Goal: Transaction & Acquisition: Purchase product/service

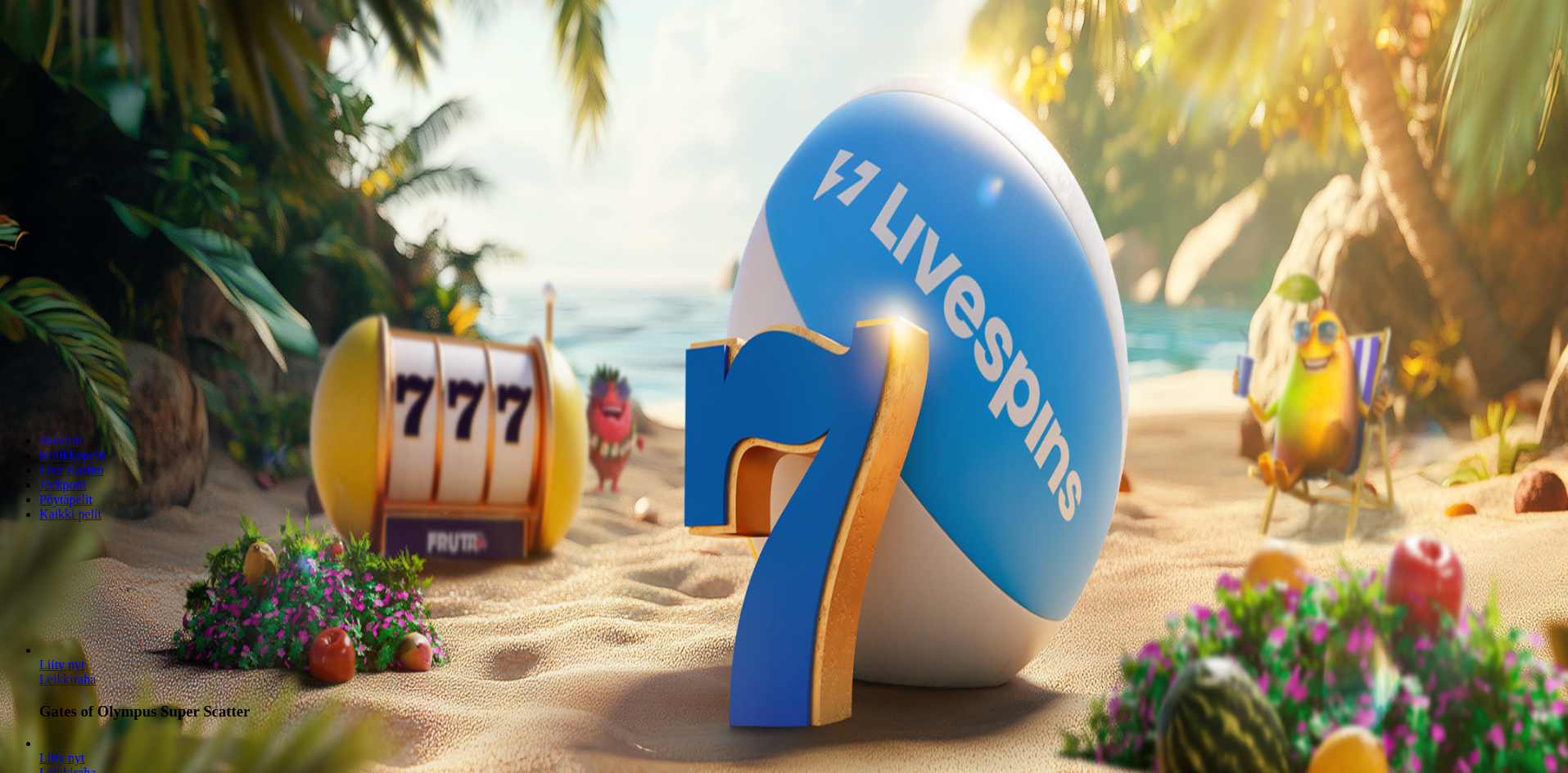
click at [93, 66] on span "Kirjaudu" at bounding box center [113, 60] width 40 height 12
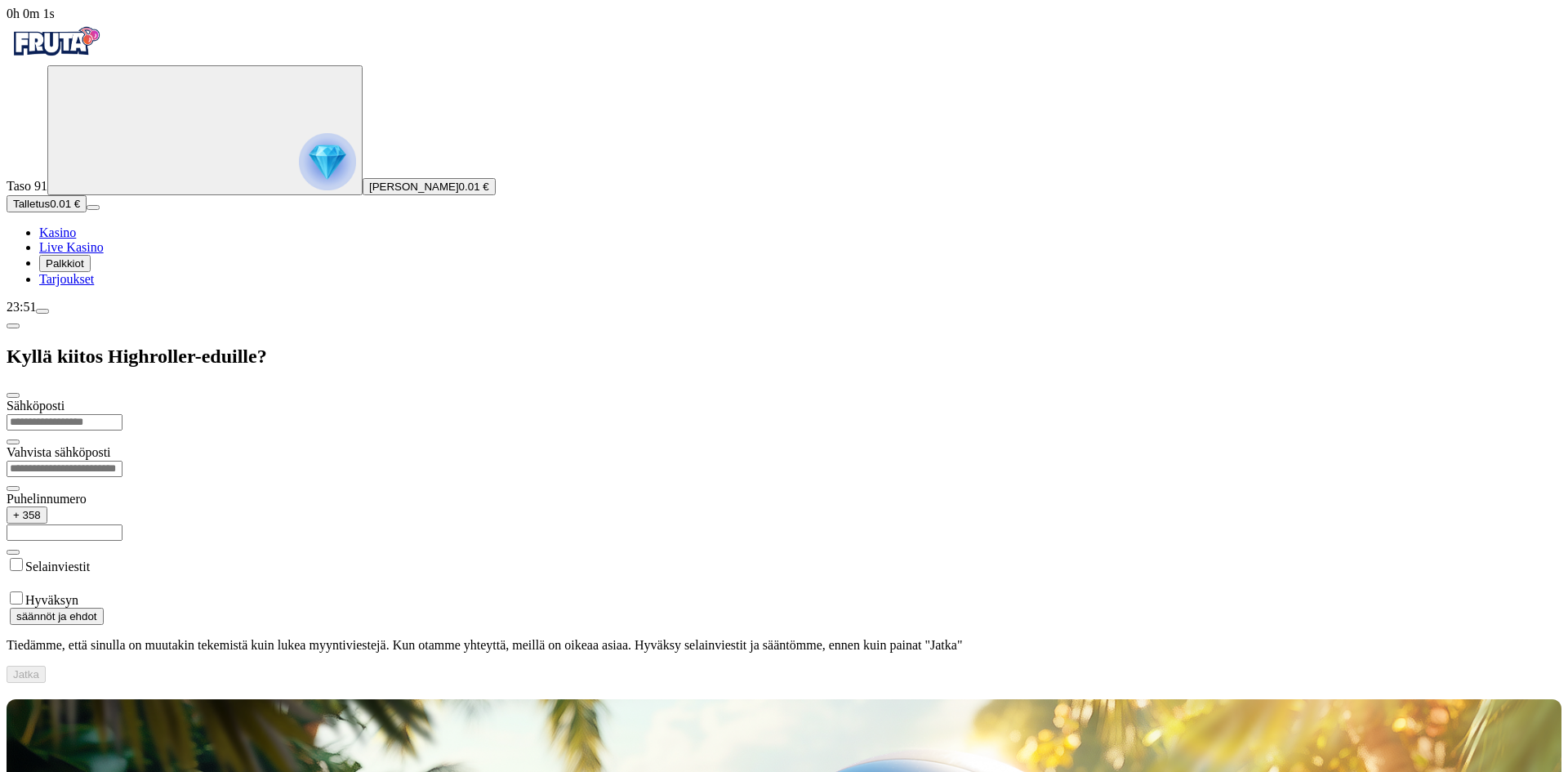
click at [299, 177] on img "Primary" at bounding box center [328, 162] width 57 height 57
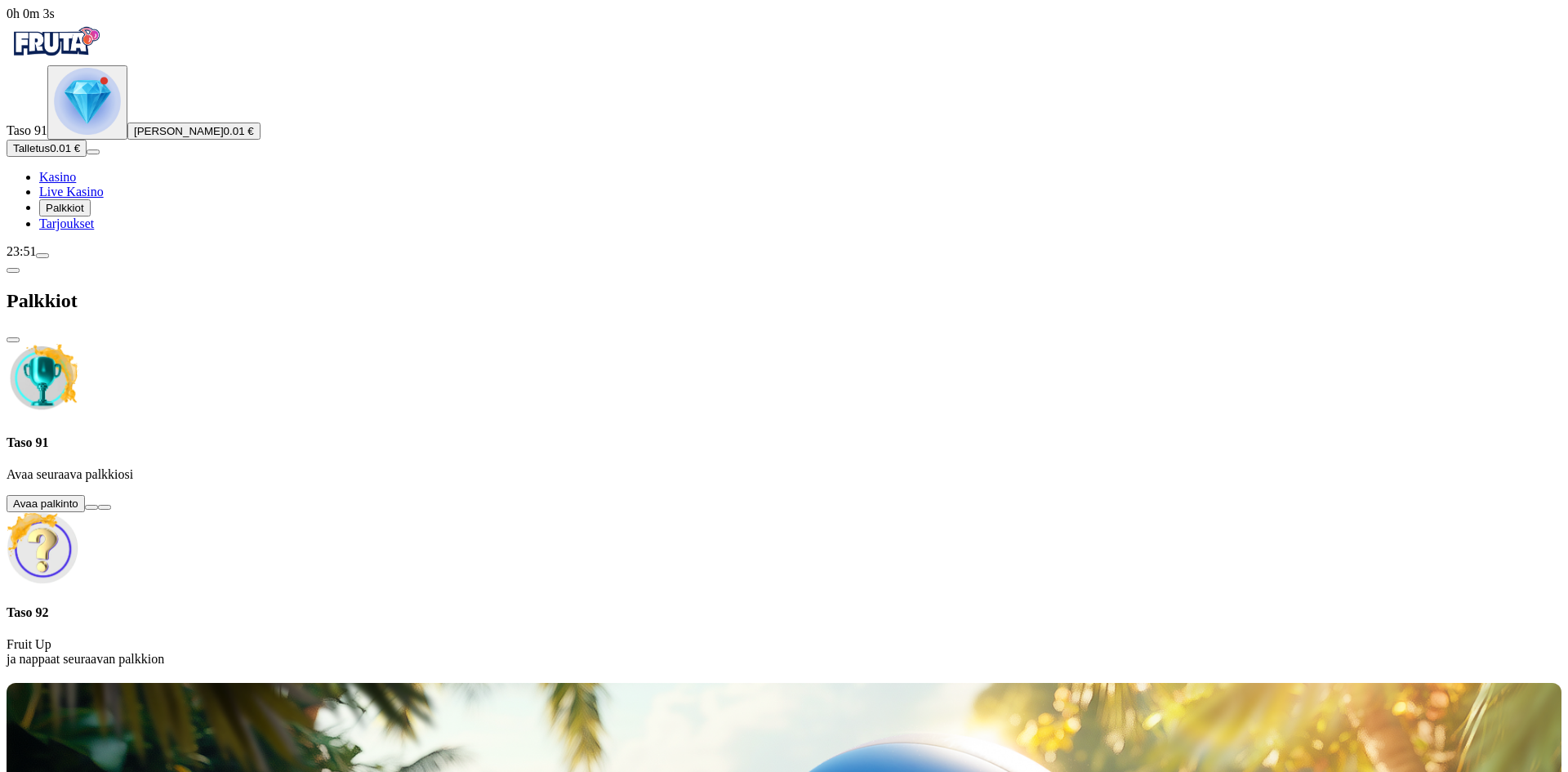
click at [98, 505] on button at bounding box center [91, 508] width 13 height 5
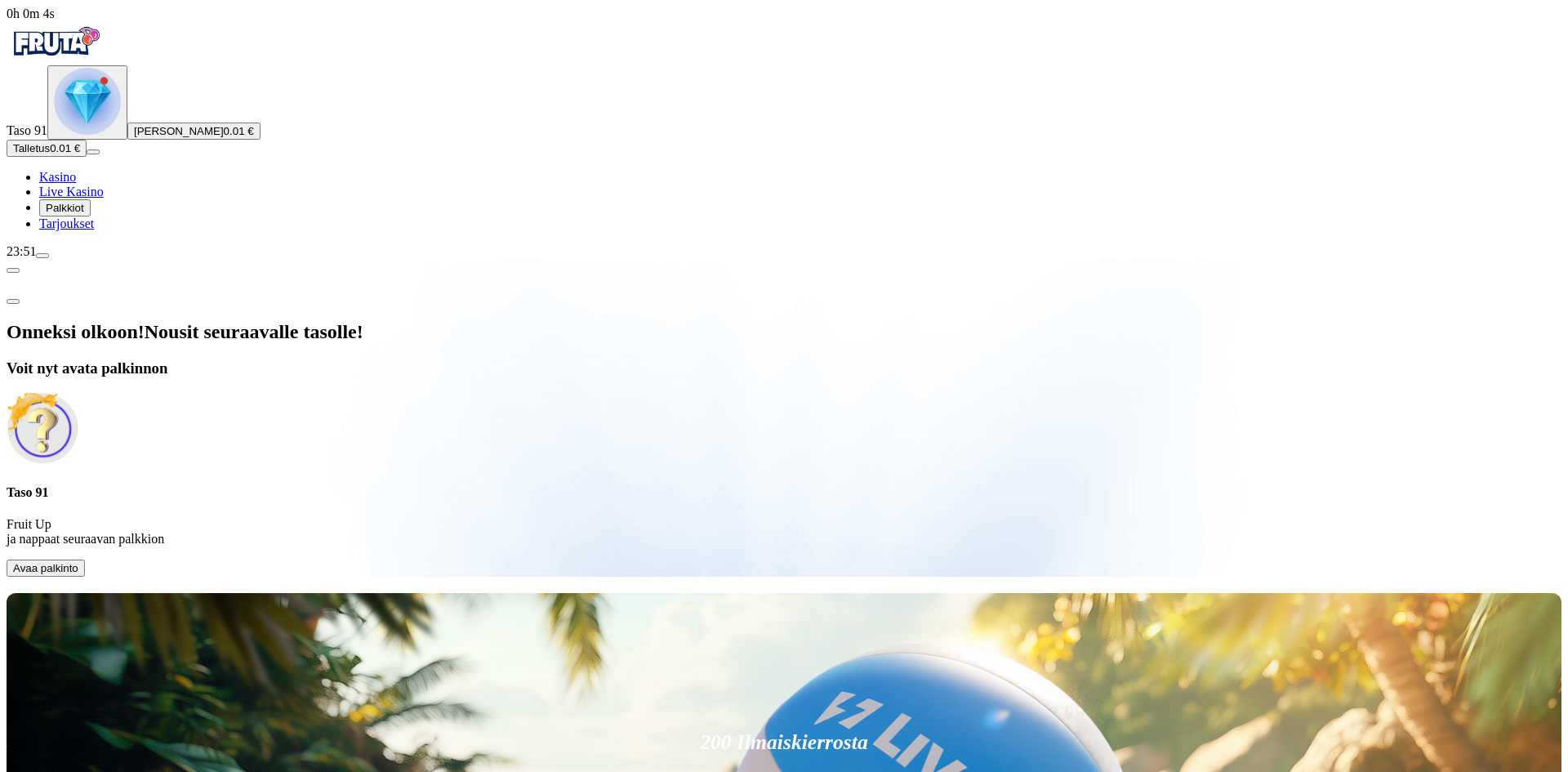
click at [78, 562] on span "Avaa palkinto" at bounding box center [46, 569] width 66 height 12
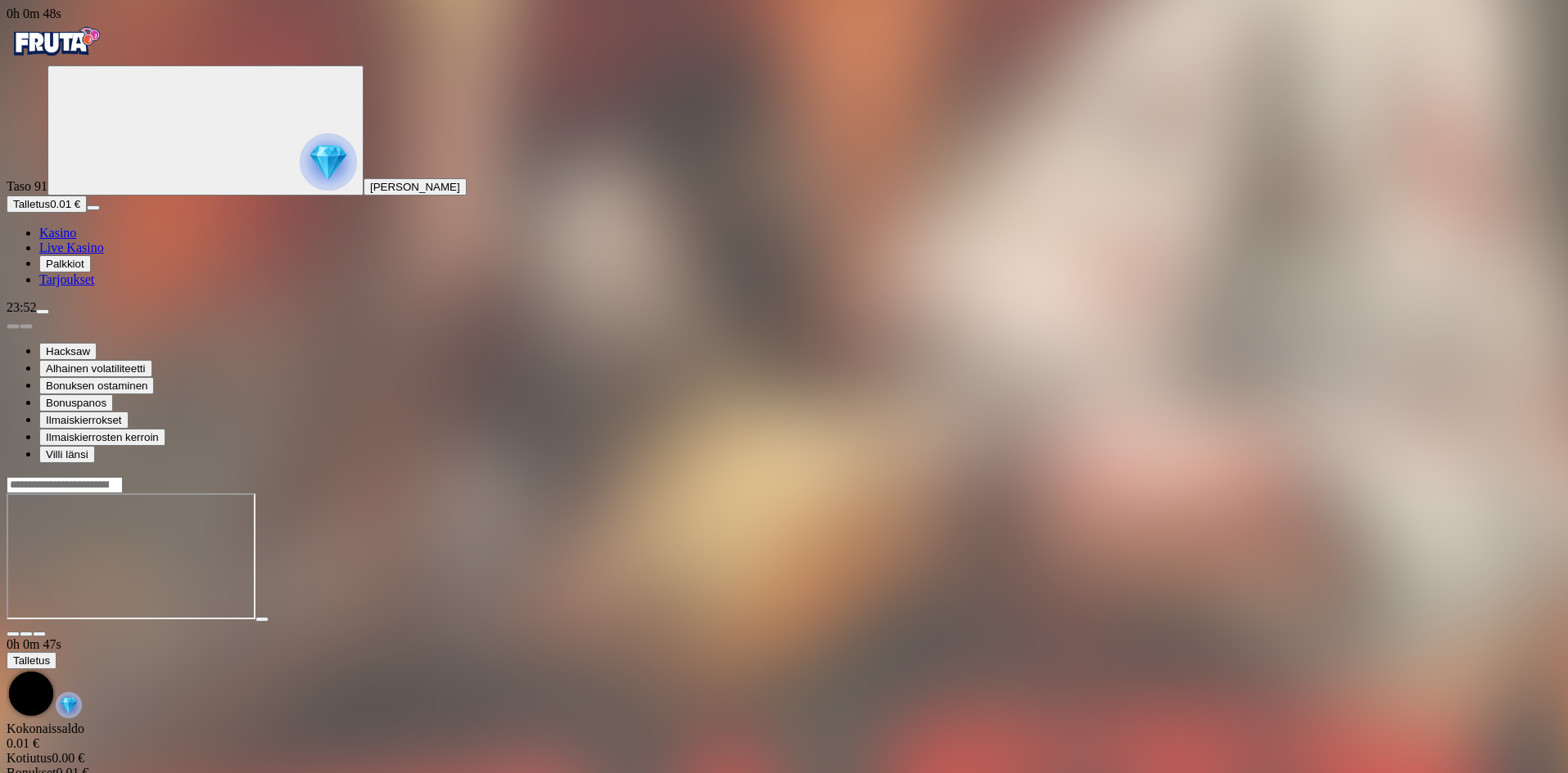
click at [85, 48] on img "Primary" at bounding box center [55, 42] width 98 height 41
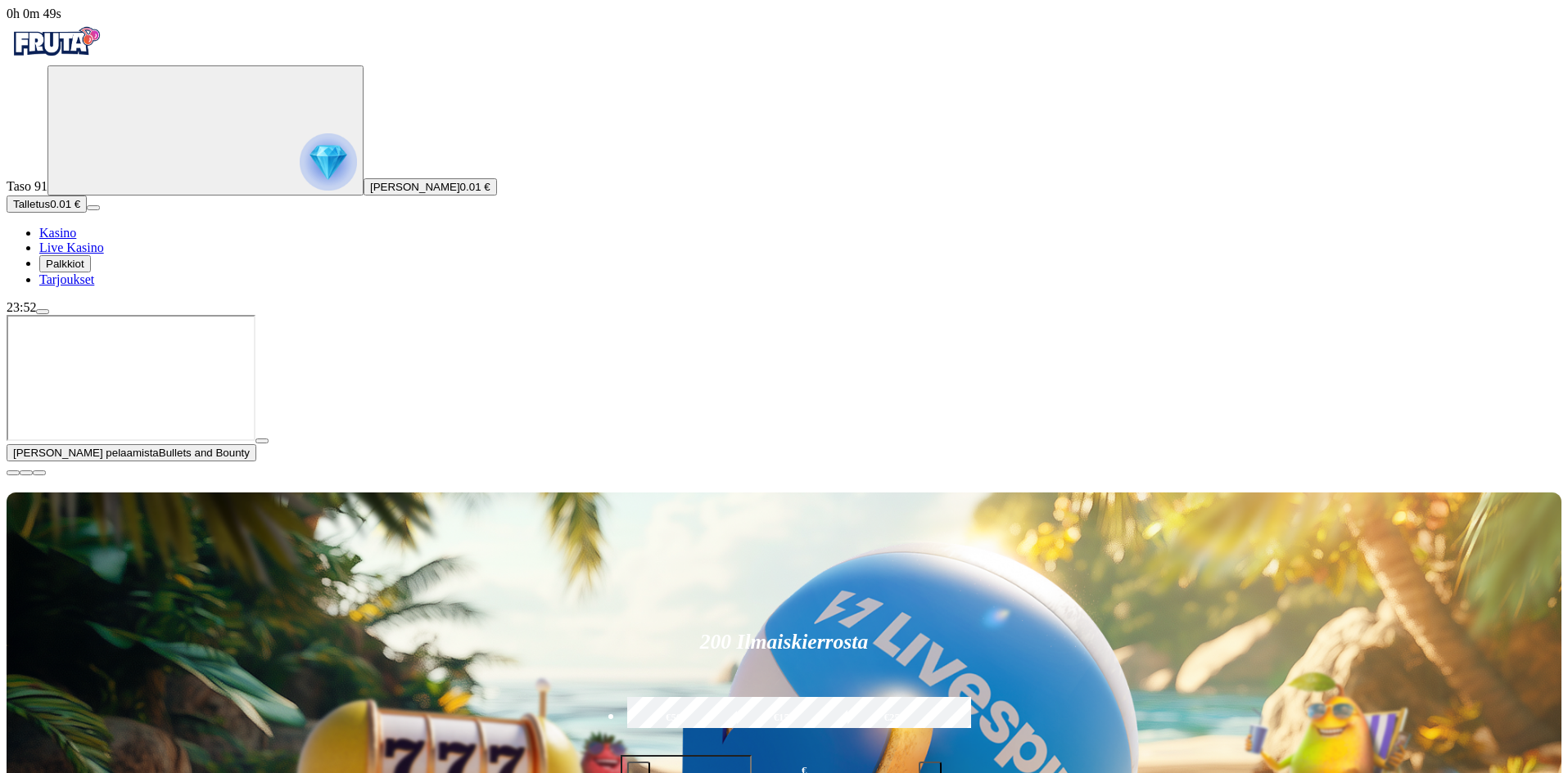
click at [269, 444] on button "button" at bounding box center [262, 441] width 13 height 5
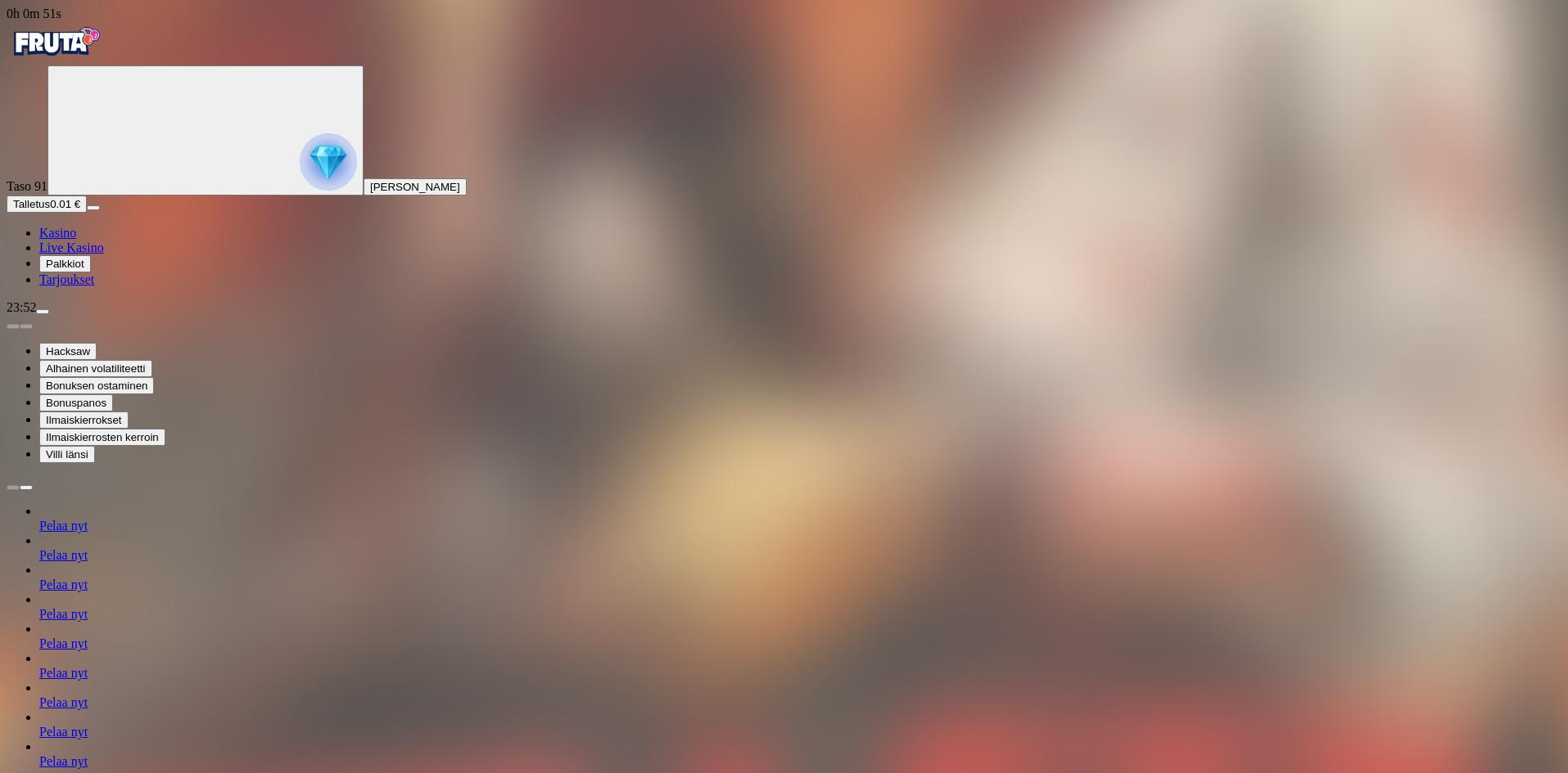
click at [50, 210] on span "Talletus" at bounding box center [31, 205] width 36 height 12
drag, startPoint x: 336, startPoint y: 146, endPoint x: 159, endPoint y: 140, distance: 177.1
click at [158, 146] on div "0h 0m 52s Taso 91 Touko [PERSON_NAME] Talletus 0.01 € Kasino Live Kasino Palkki…" at bounding box center [786, 617] width 1559 height 1222
type input "**"
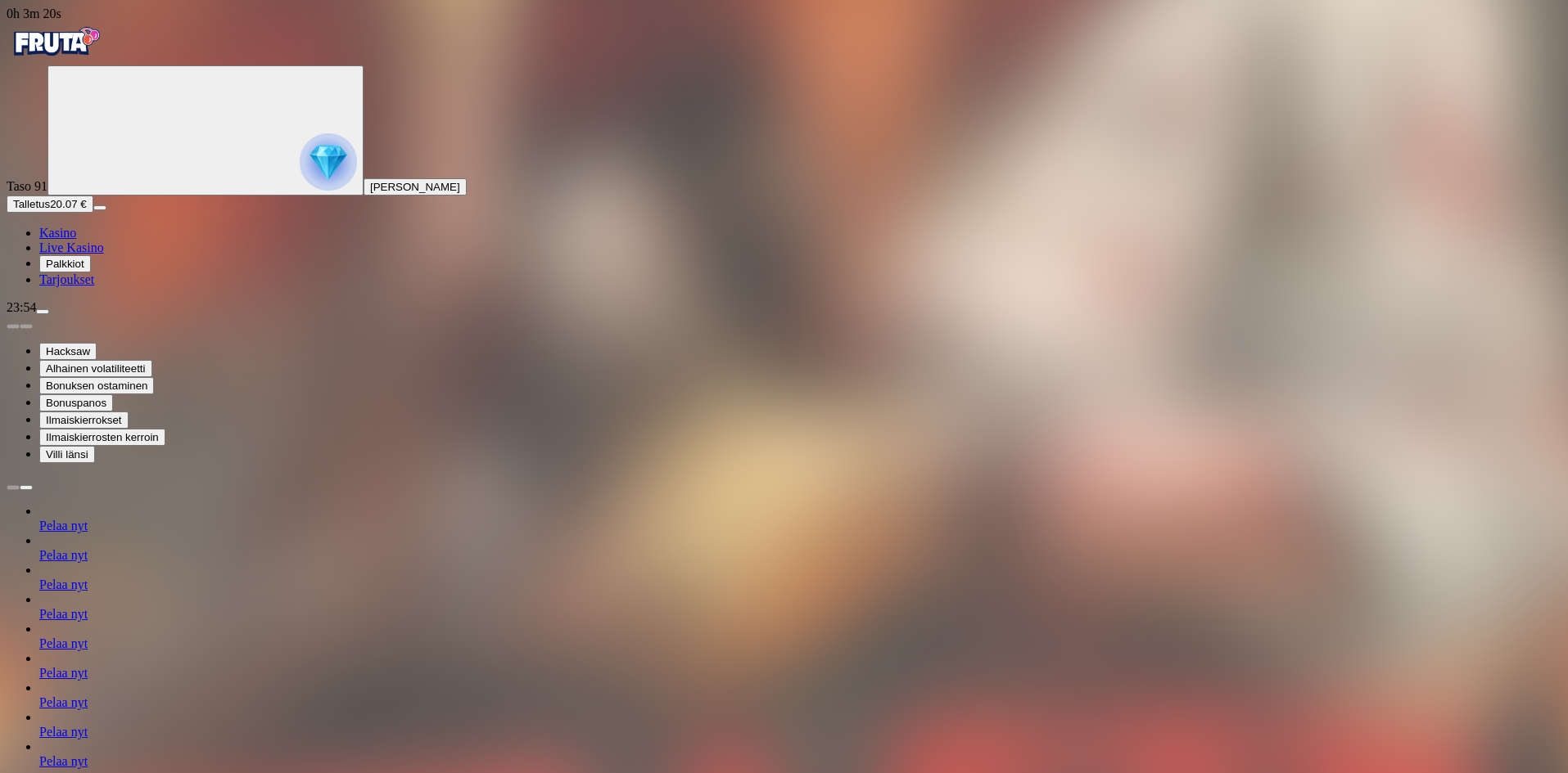
click at [93, 213] on button "Talletus 20.07 €" at bounding box center [50, 204] width 87 height 17
drag, startPoint x: 311, startPoint y: 135, endPoint x: 149, endPoint y: 143, distance: 162.2
click at [149, 143] on div "0h 3m 21s Taso 91 Touko [PERSON_NAME] Talletus 20.07 € Kasino Live Kasino Palkk…" at bounding box center [786, 617] width 1559 height 1222
type input "**"
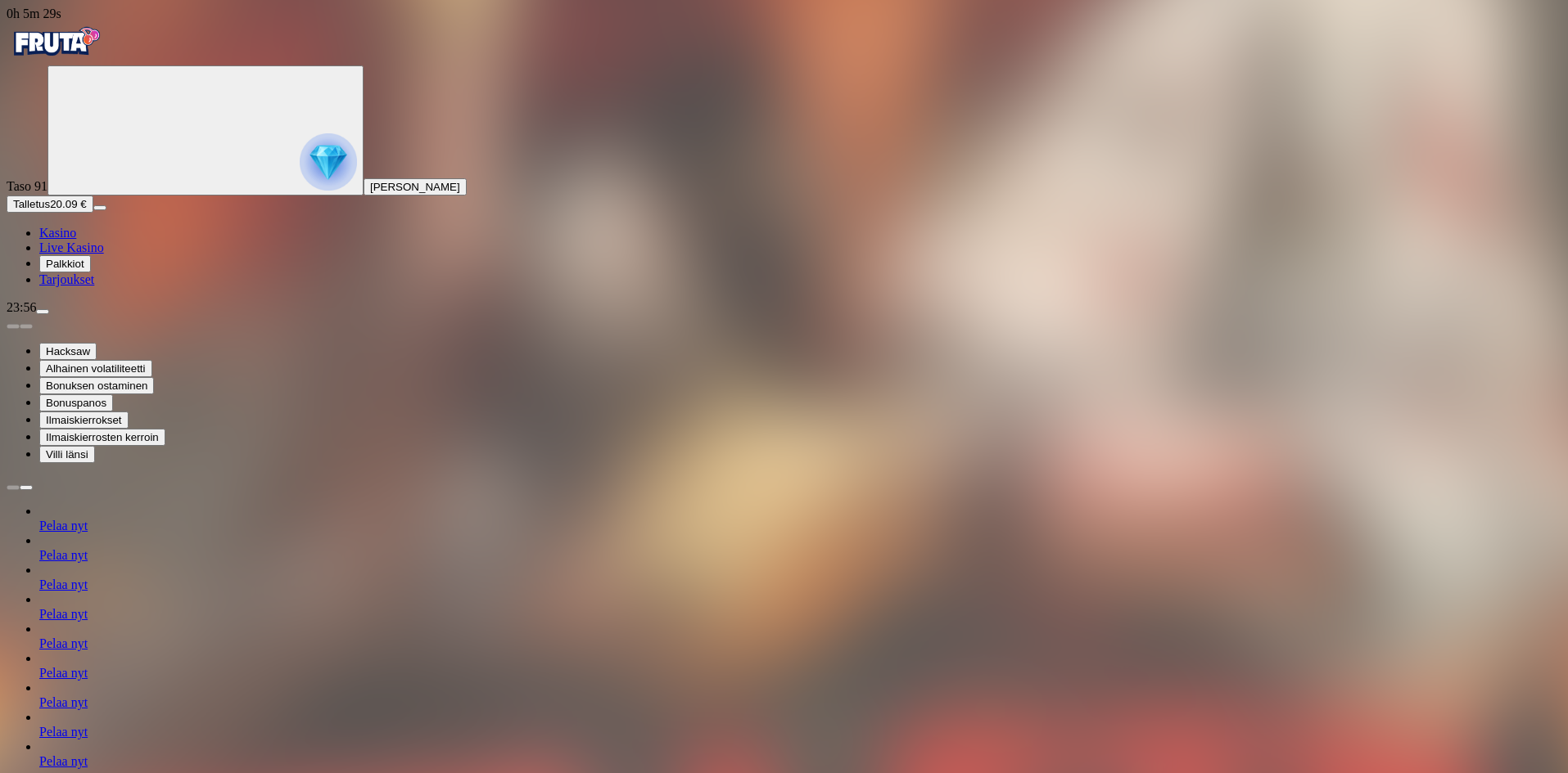
click at [111, 287] on div "Taso 91 [PERSON_NAME] 20.09 € Kasino Live Kasino Palkkiot Tarjoukset" at bounding box center [783, 176] width 1555 height 221
click at [50, 210] on span "Talletus" at bounding box center [31, 205] width 36 height 12
drag, startPoint x: 247, startPoint y: 133, endPoint x: 179, endPoint y: 125, distance: 68.5
click at [177, 125] on div "0h 5m 30s Taso 91 Touko [PERSON_NAME] Talletus 20.09 € Kasino Live Kasino Palkk…" at bounding box center [786, 617] width 1559 height 1222
type input "**"
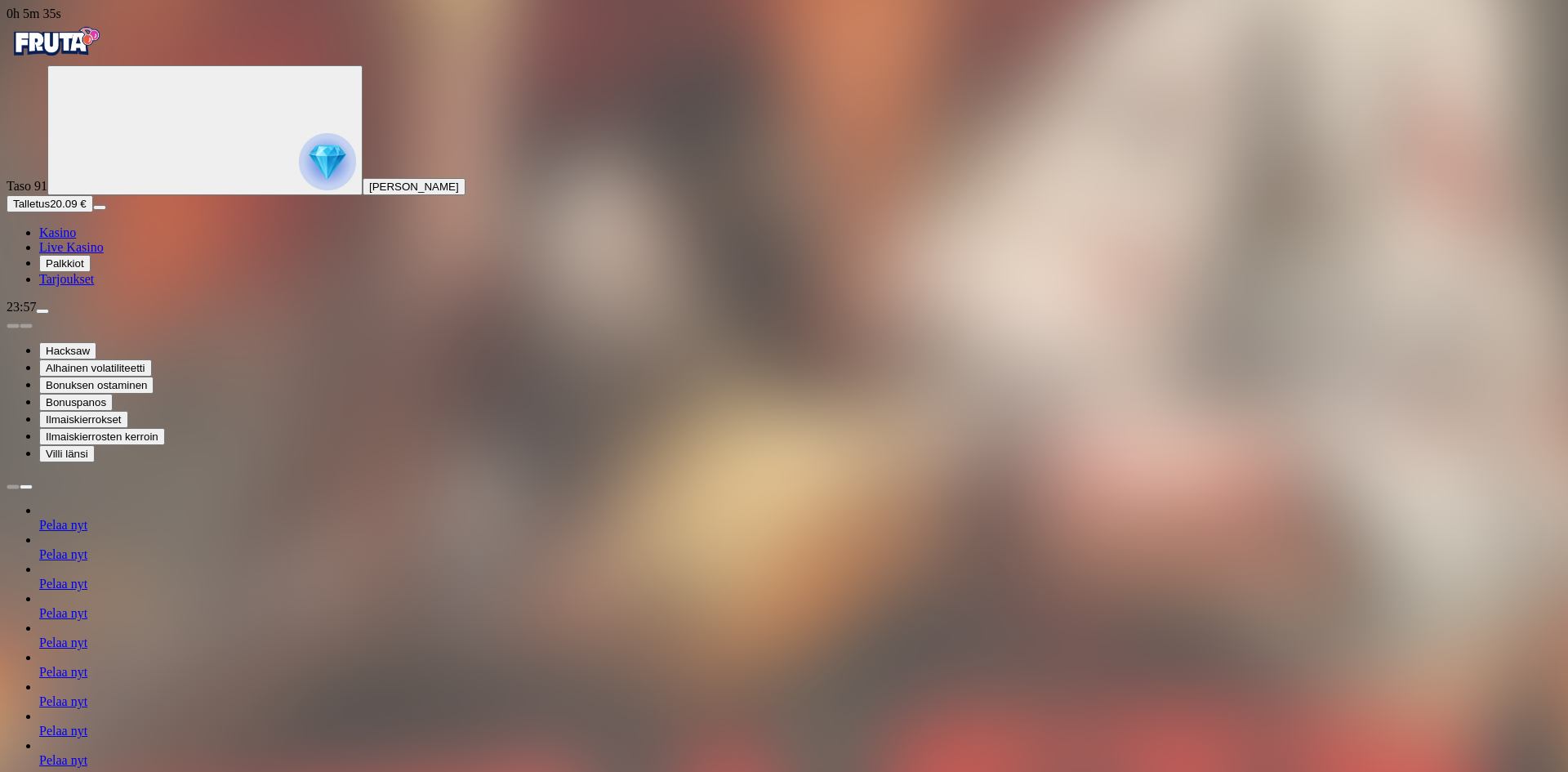
click at [58, 212] on button "Talletus 25.01 €" at bounding box center [50, 203] width 87 height 17
drag, startPoint x: 282, startPoint y: 136, endPoint x: 180, endPoint y: 129, distance: 102.2
type input "**"
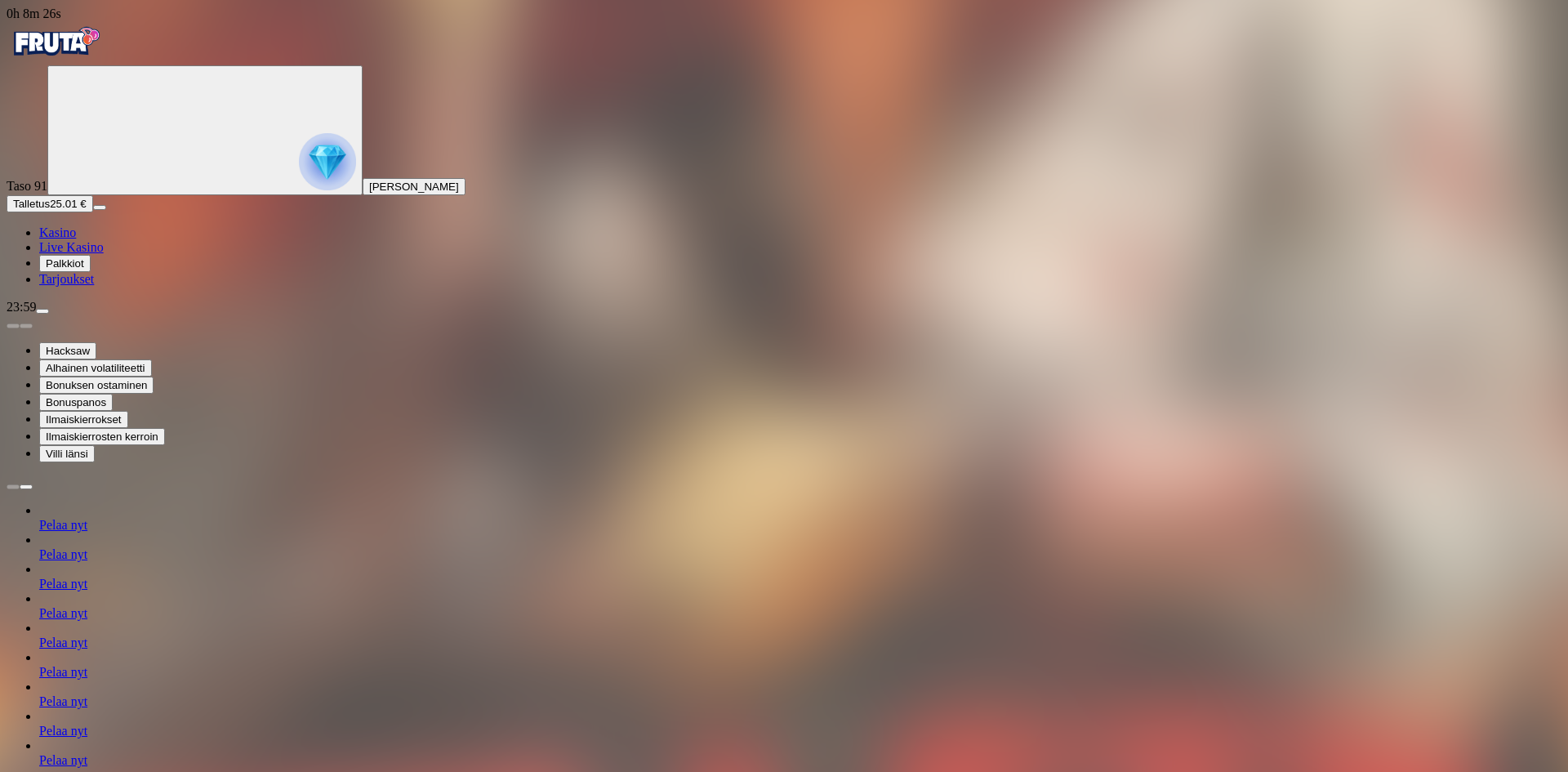
click at [79, 21] on div "Primary" at bounding box center [781, 44] width 1551 height 44
click at [105, 60] on img "Primary" at bounding box center [55, 42] width 98 height 41
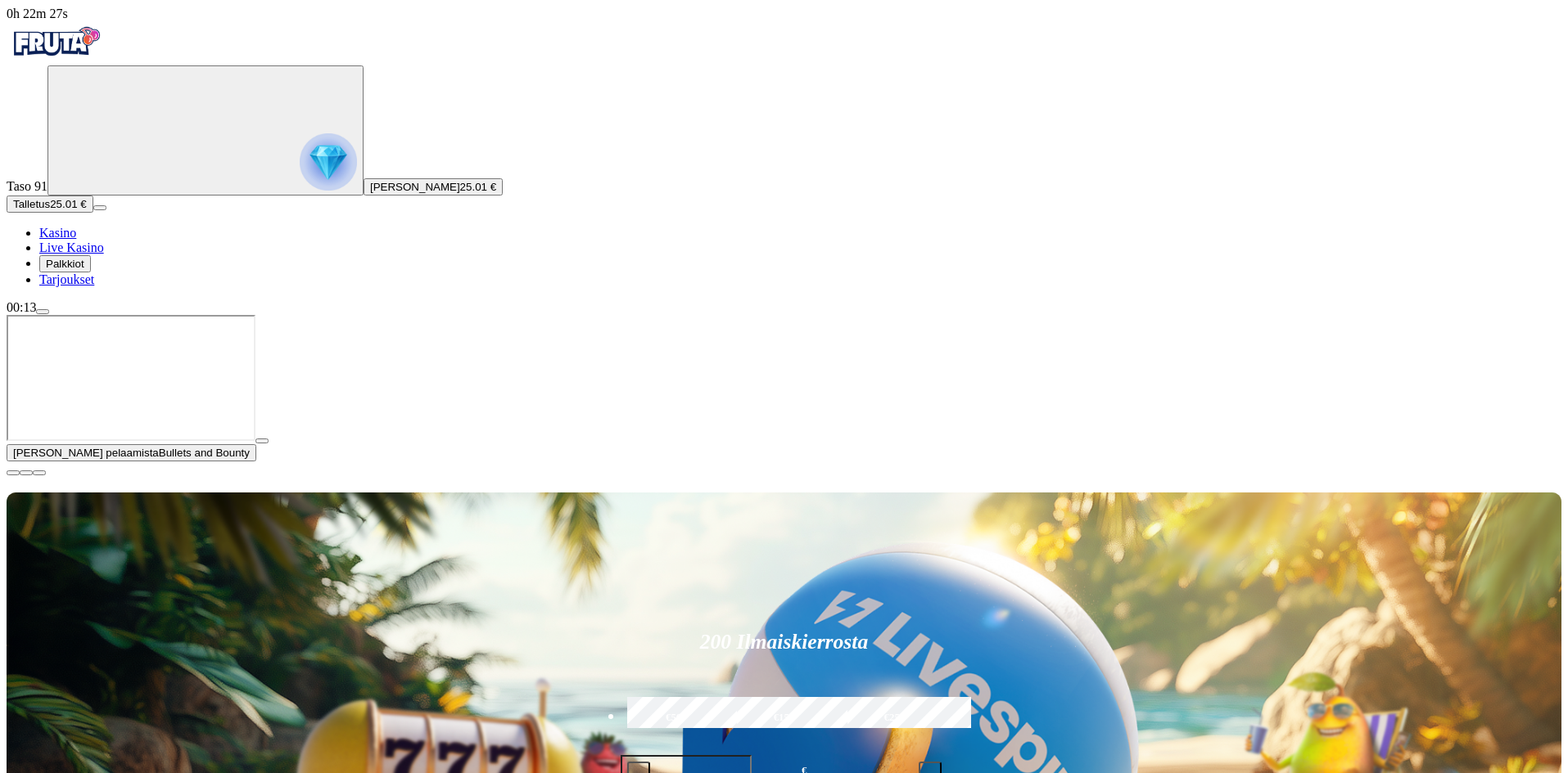
click at [13, 473] on span "close icon" at bounding box center [13, 473] width 0 height 0
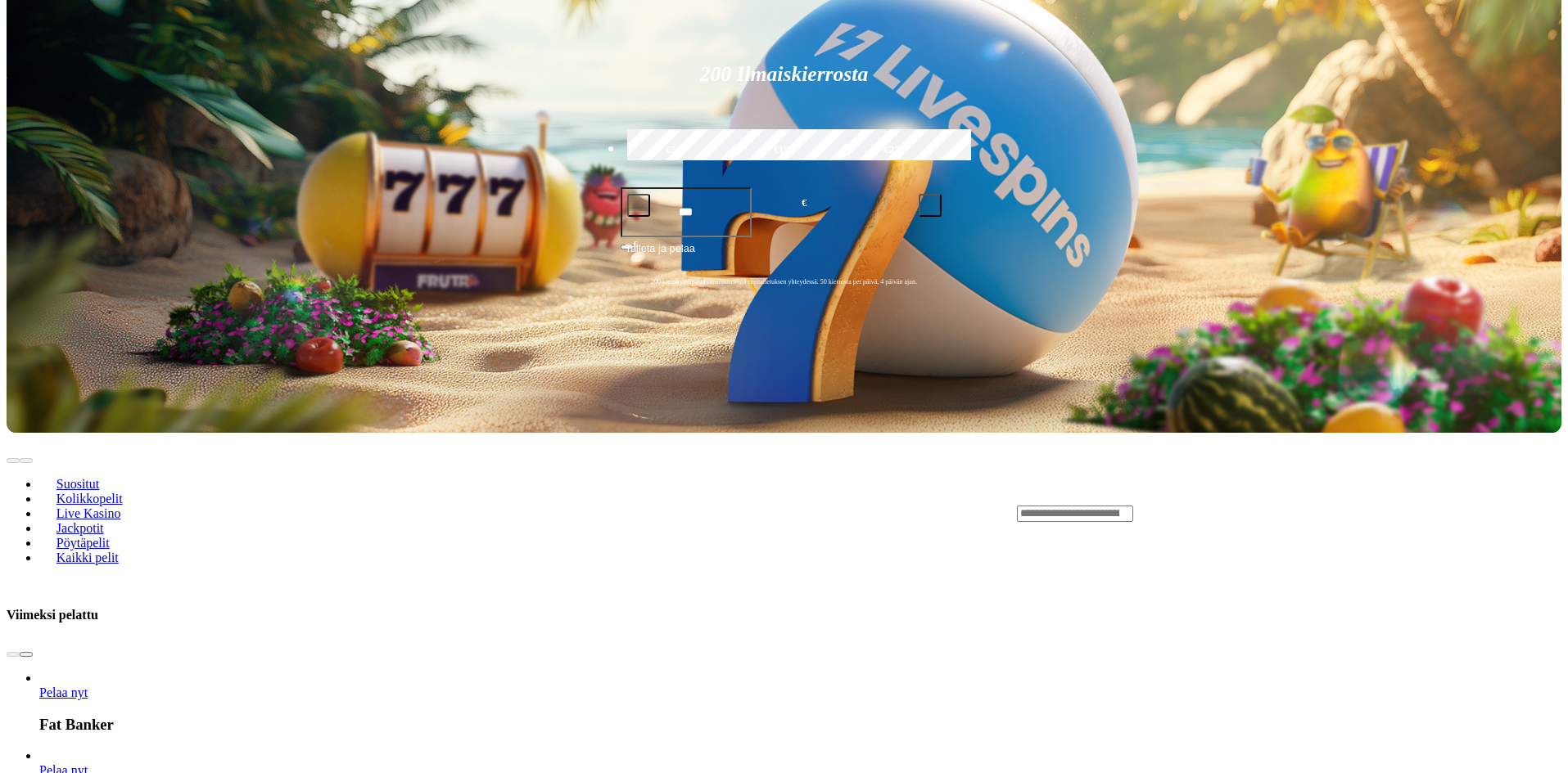
scroll to position [409, 0]
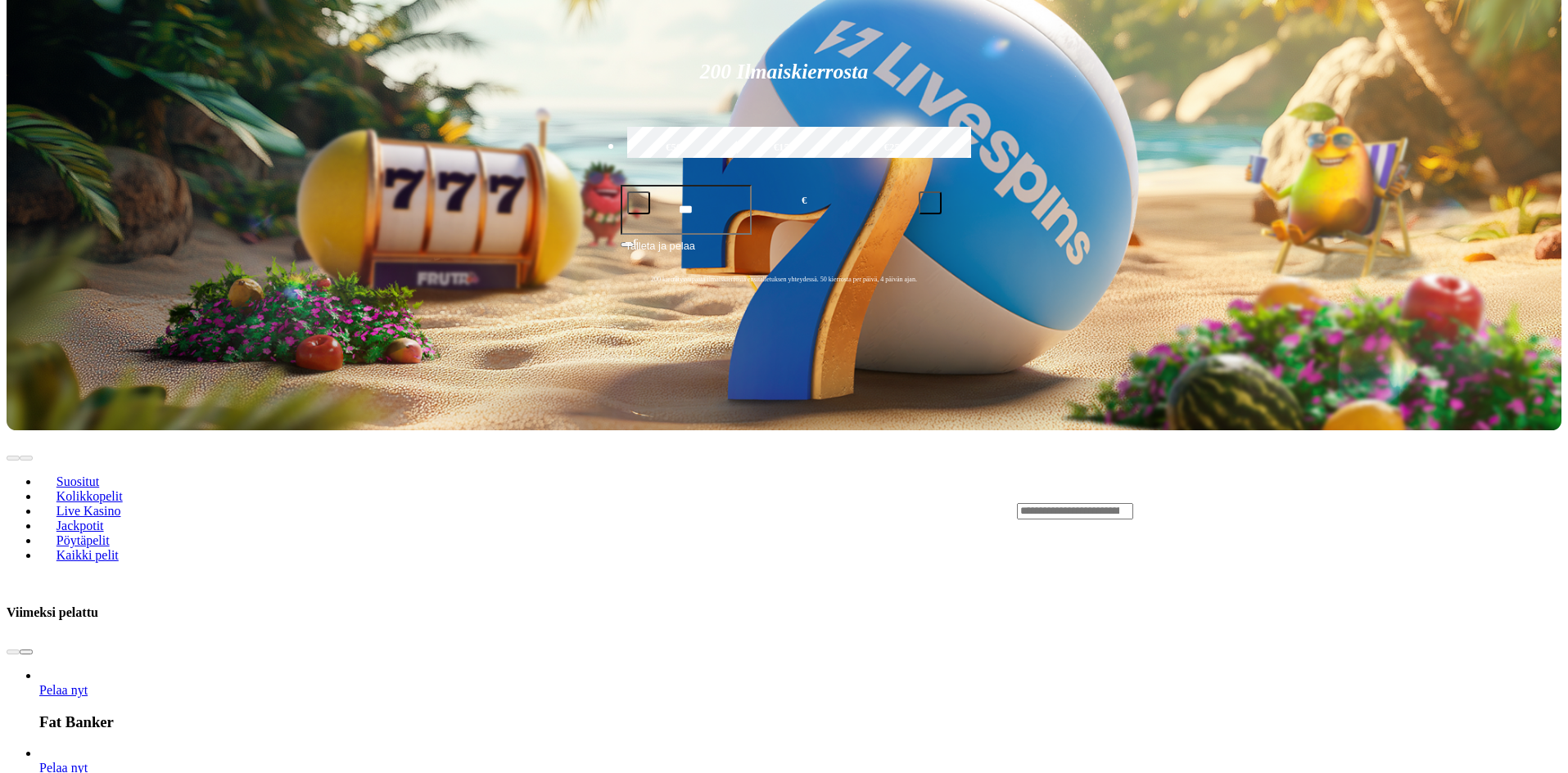
drag, startPoint x: 1523, startPoint y: 225, endPoint x: 1531, endPoint y: 230, distance: 9.4
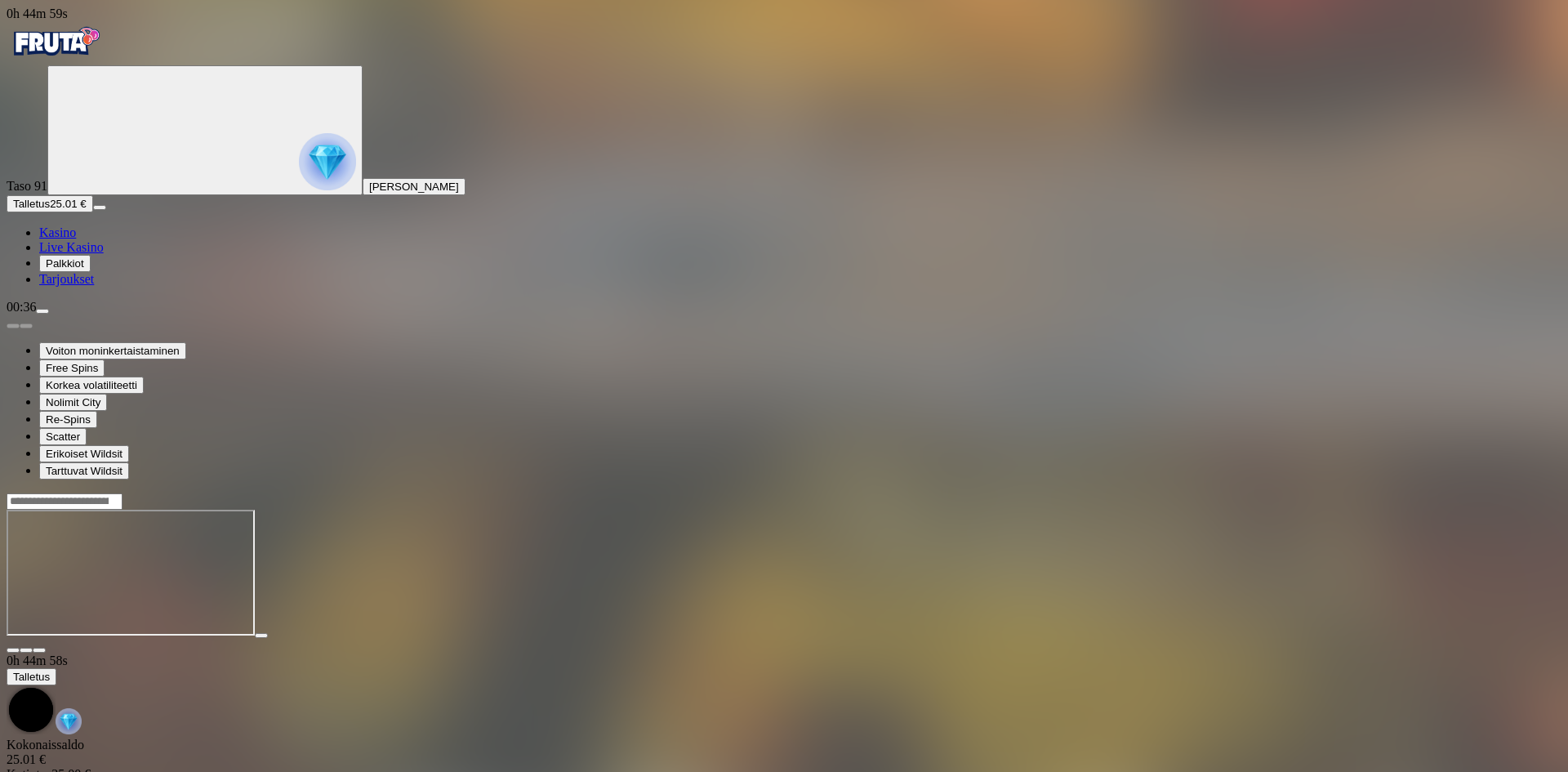
click at [59, 212] on button "Talletus 25.01 €" at bounding box center [50, 203] width 87 height 17
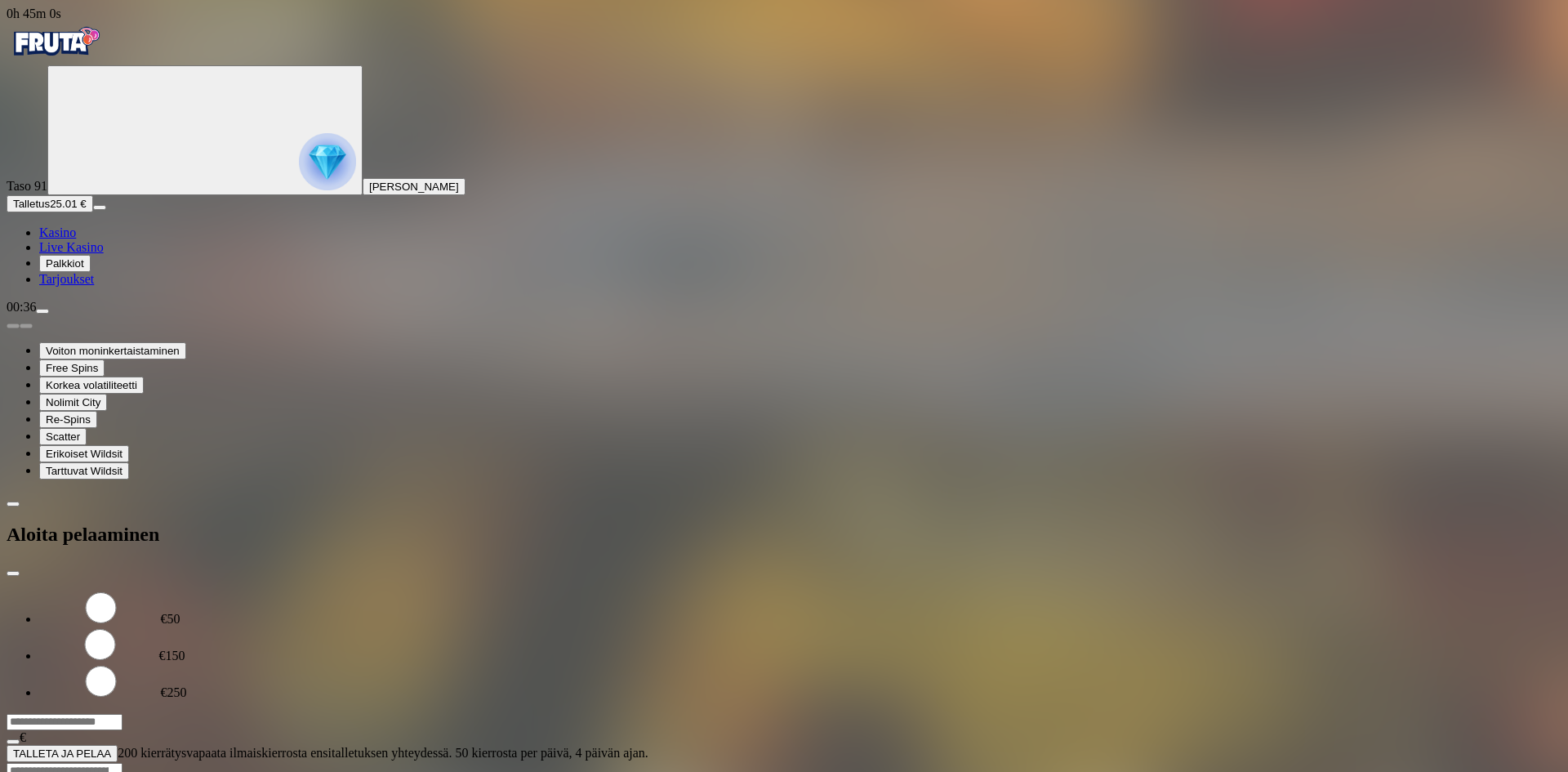
drag, startPoint x: 300, startPoint y: 141, endPoint x: 145, endPoint y: 131, distance: 155.3
click at [151, 136] on div "0h 45m 0s Taso 91 [PERSON_NAME] 25.01 € Kasino Live Kasino Palkkiot Tarjoukset …" at bounding box center [784, 384] width 1556 height 756
type input "**"
click at [117, 745] on button "TALLETA JA PELAA" at bounding box center [61, 753] width 111 height 17
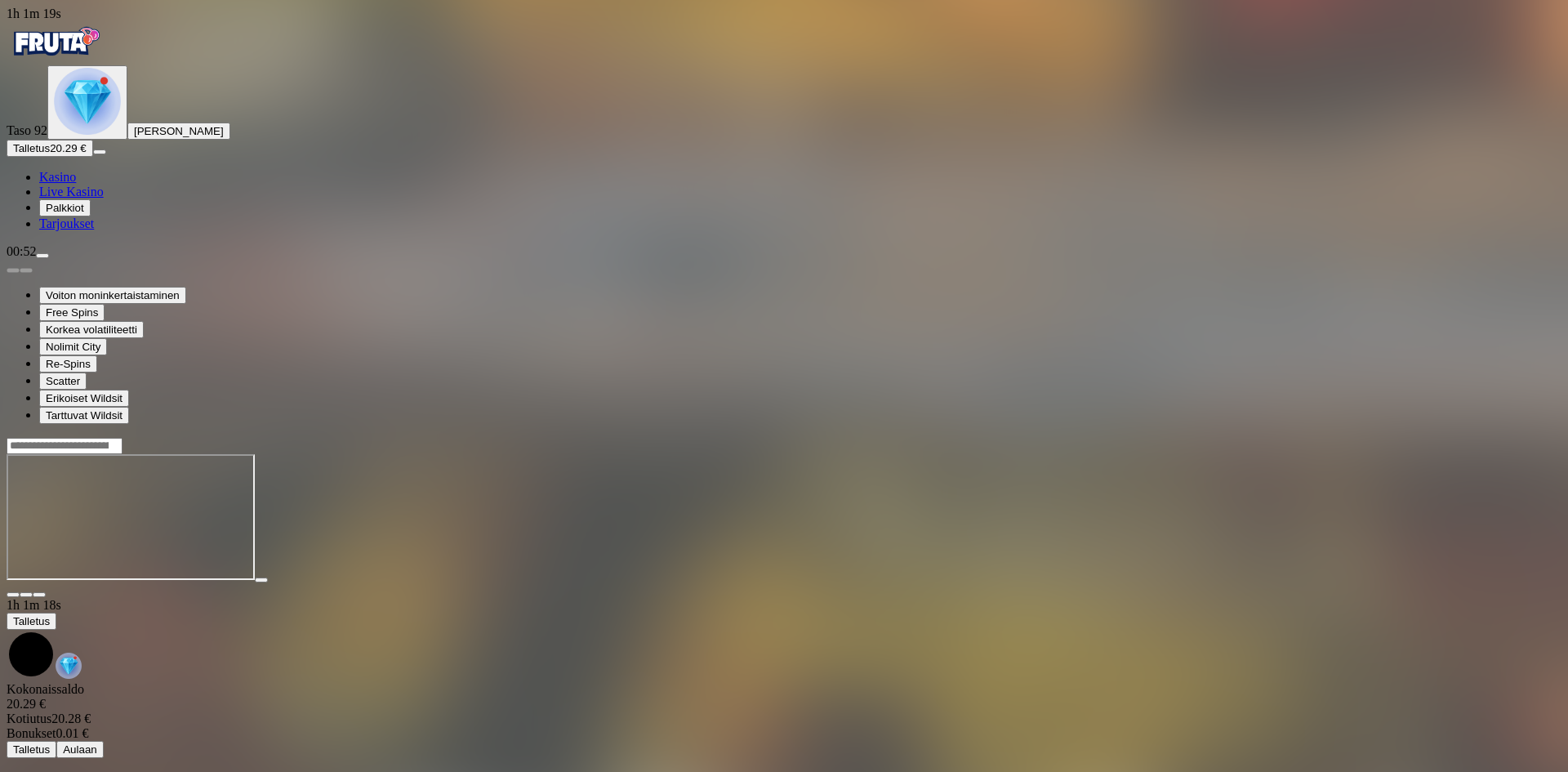
click at [86, 57] on img "Primary" at bounding box center [55, 42] width 98 height 41
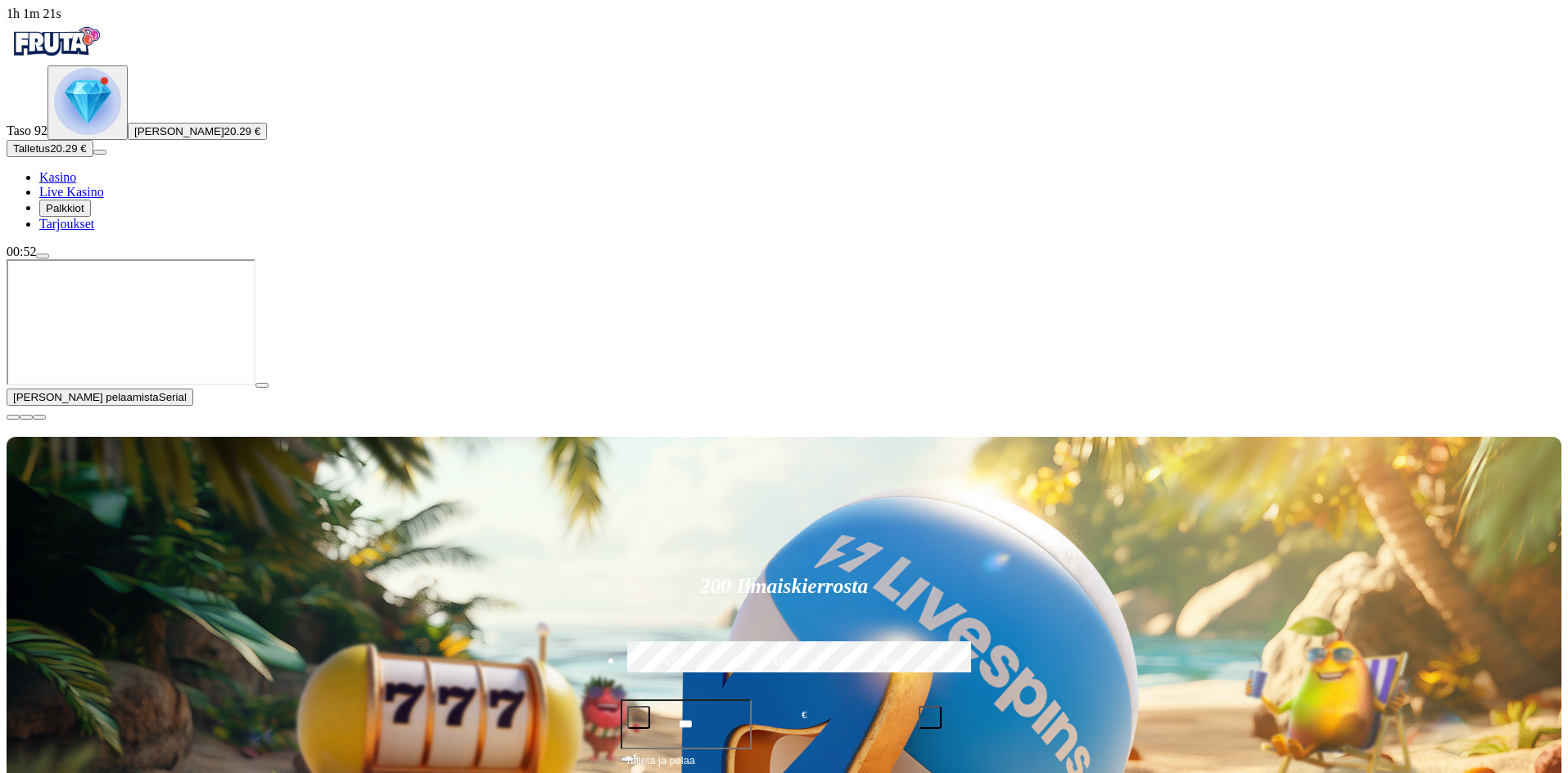
click at [13, 417] on span "close icon" at bounding box center [13, 417] width 0 height 0
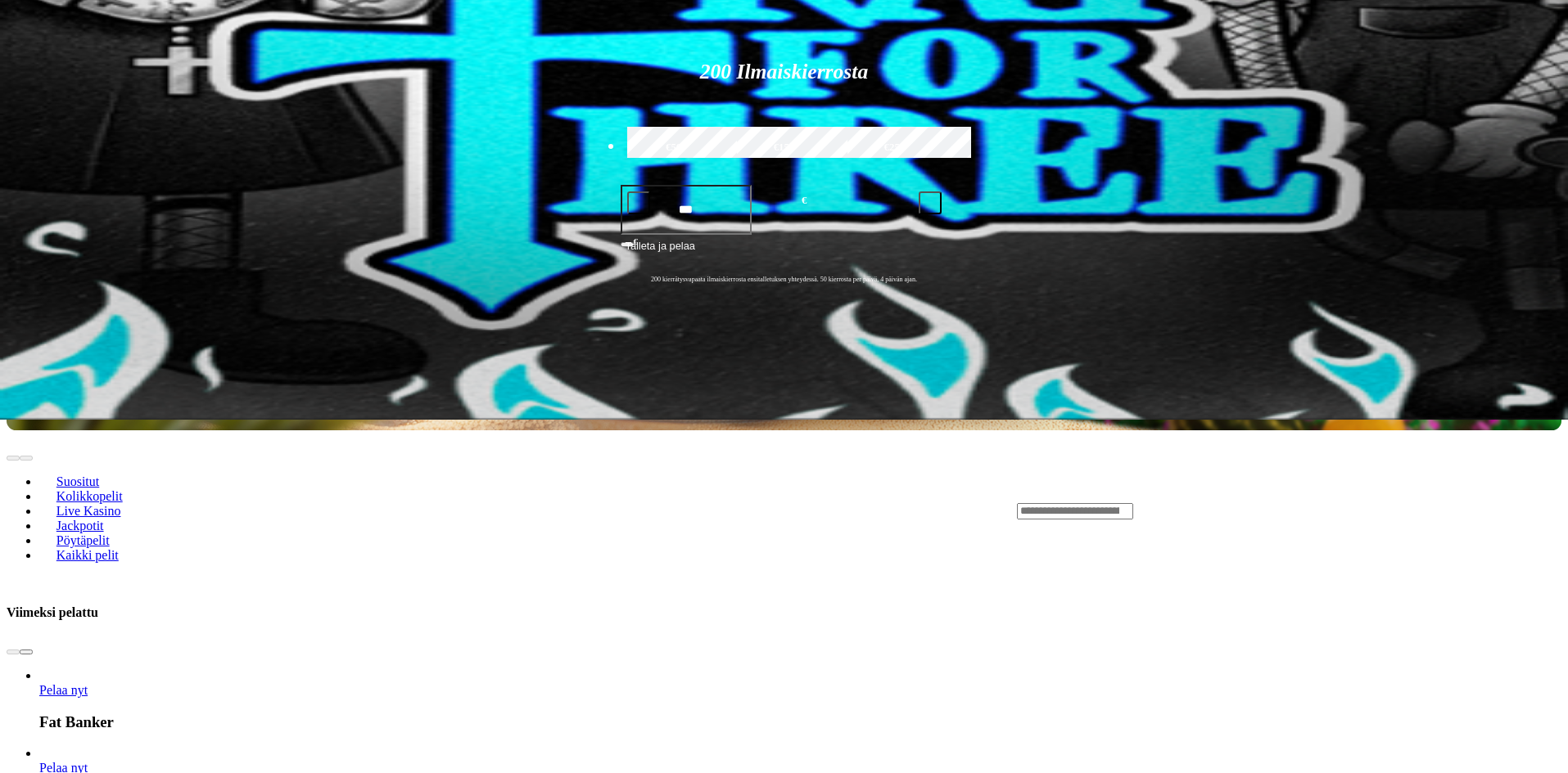
scroll to position [327, 0]
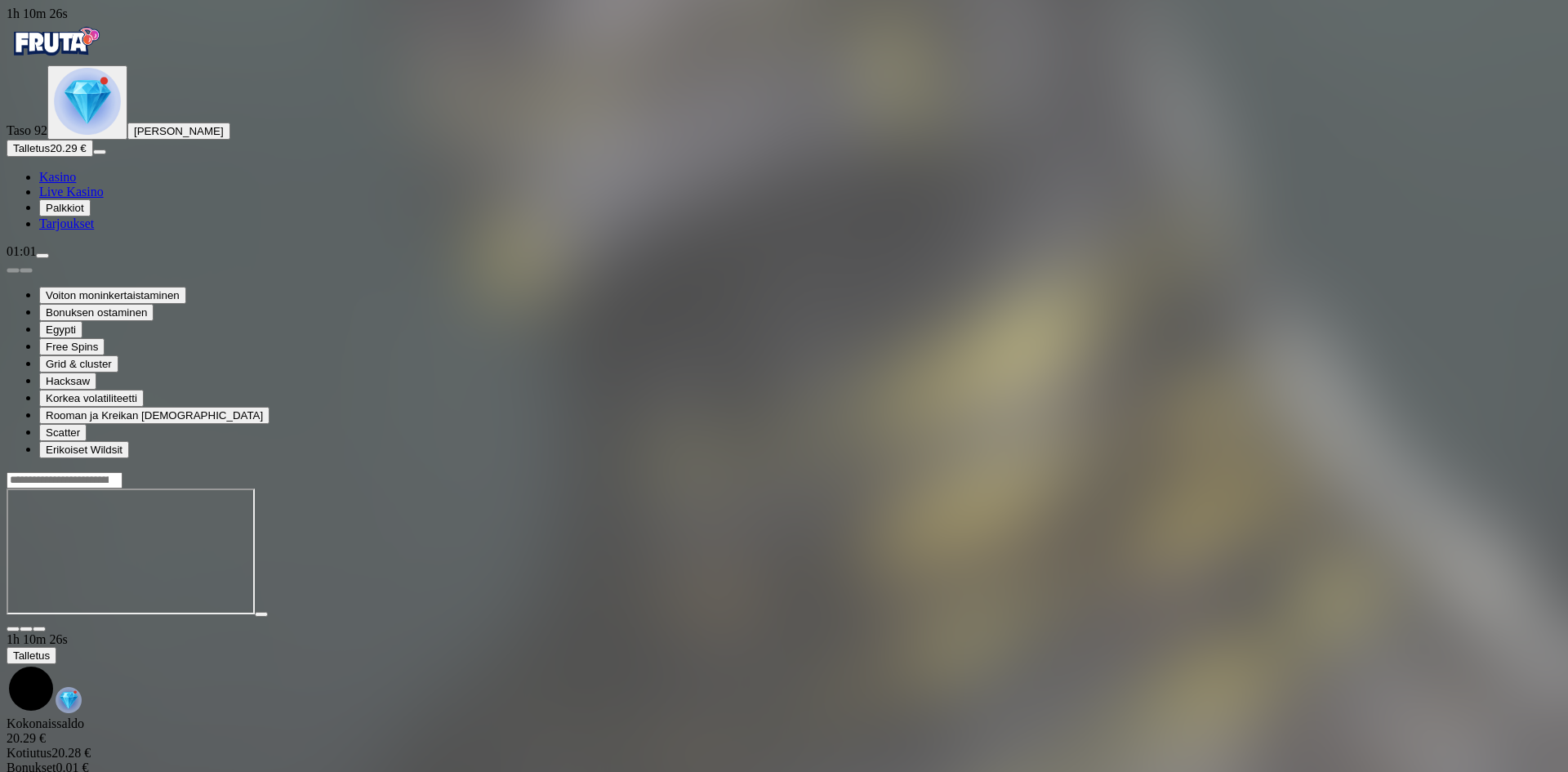
click at [50, 155] on span "Talletus" at bounding box center [31, 148] width 36 height 12
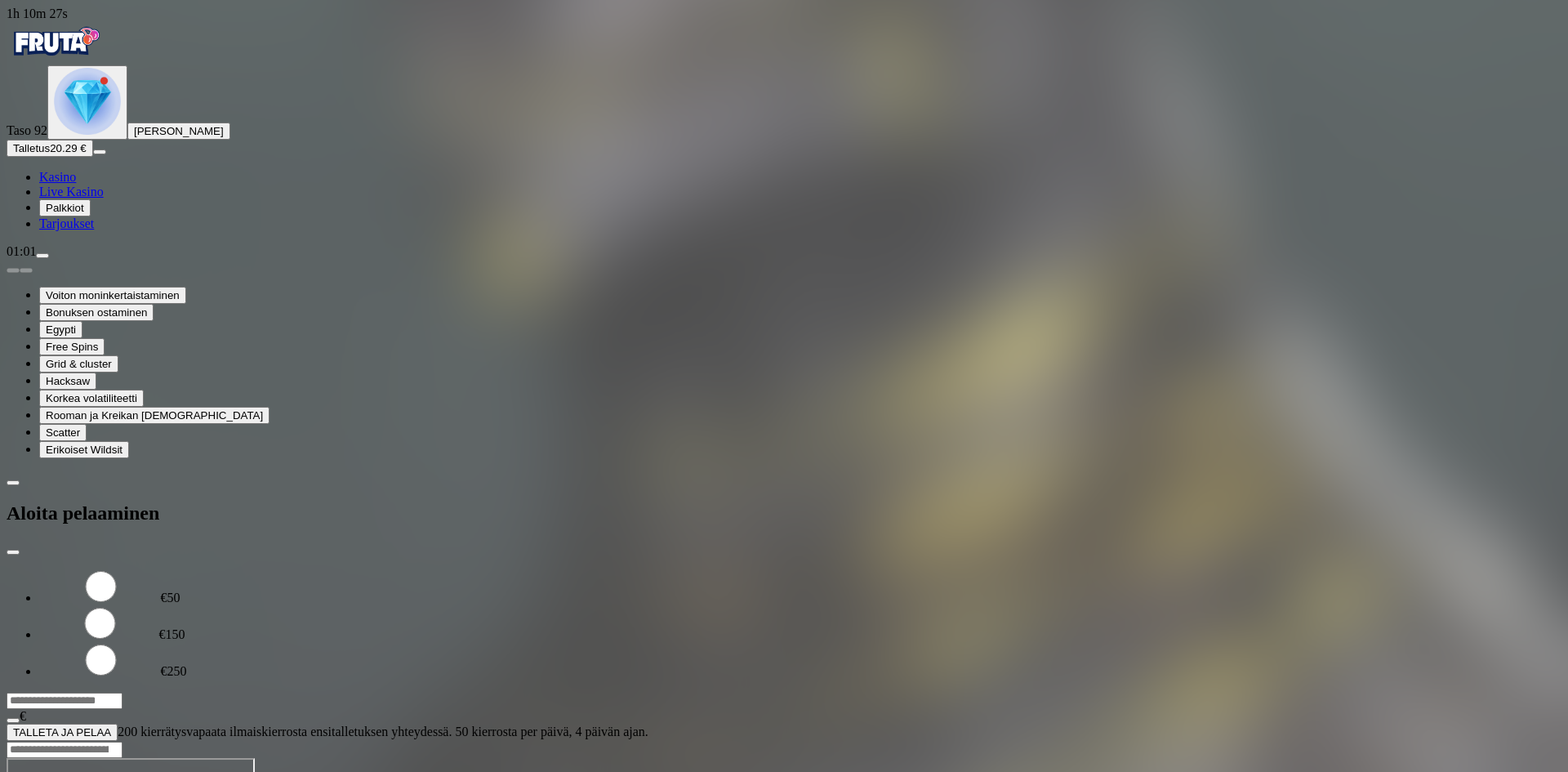
drag, startPoint x: 262, startPoint y: 149, endPoint x: 180, endPoint y: 142, distance: 82.3
click at [178, 142] on div "1h 10m 27s Taso 92 [PERSON_NAME] 20.29 € Kasino Live Kasino Palkkiot Tarjoukset…" at bounding box center [784, 373] width 1556 height 735
type input "**"
click at [117, 724] on button "TALLETA JA PELAA" at bounding box center [61, 732] width 111 height 17
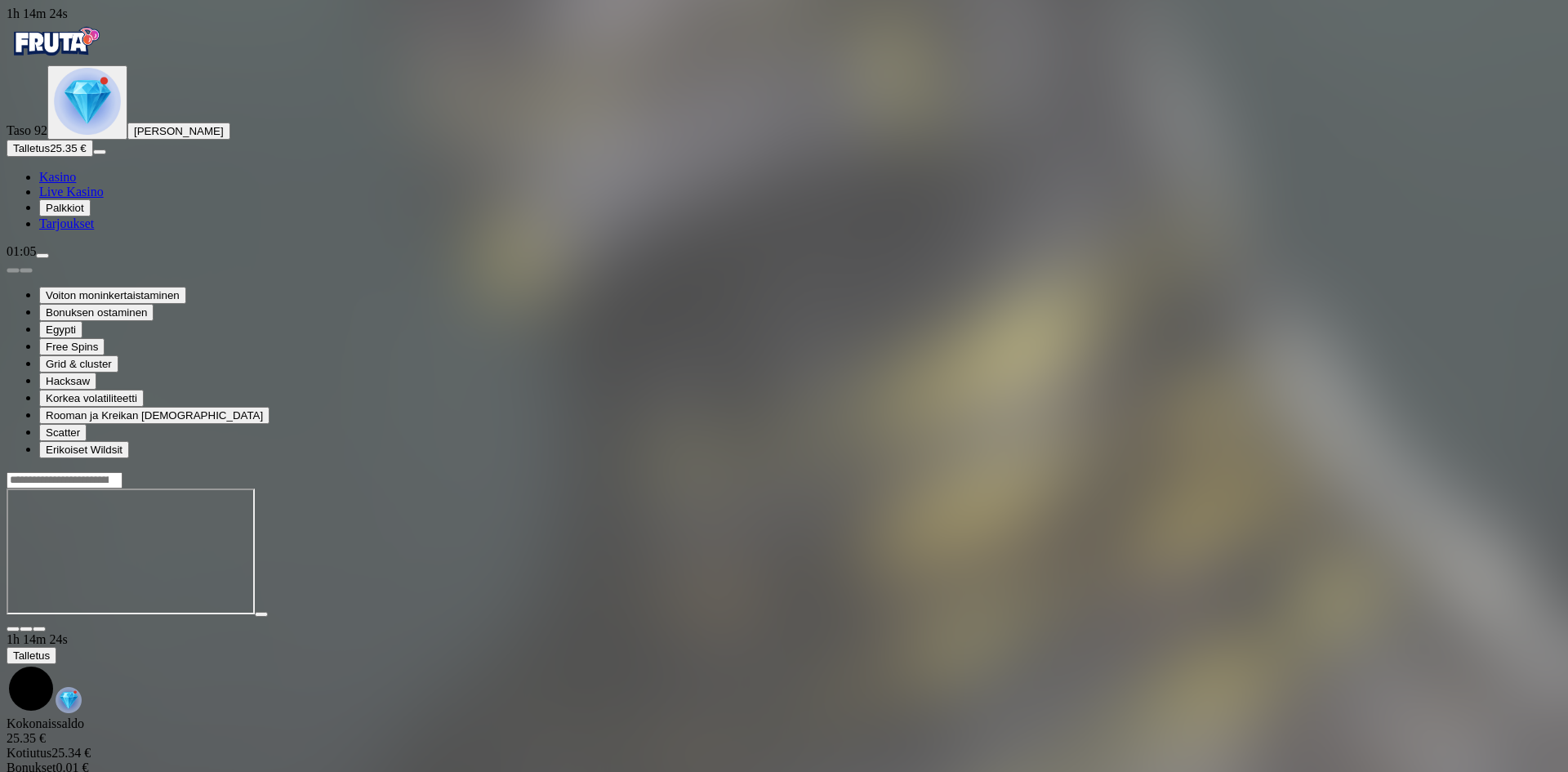
click at [93, 157] on button "Talletus 25.35 €" at bounding box center [50, 147] width 87 height 17
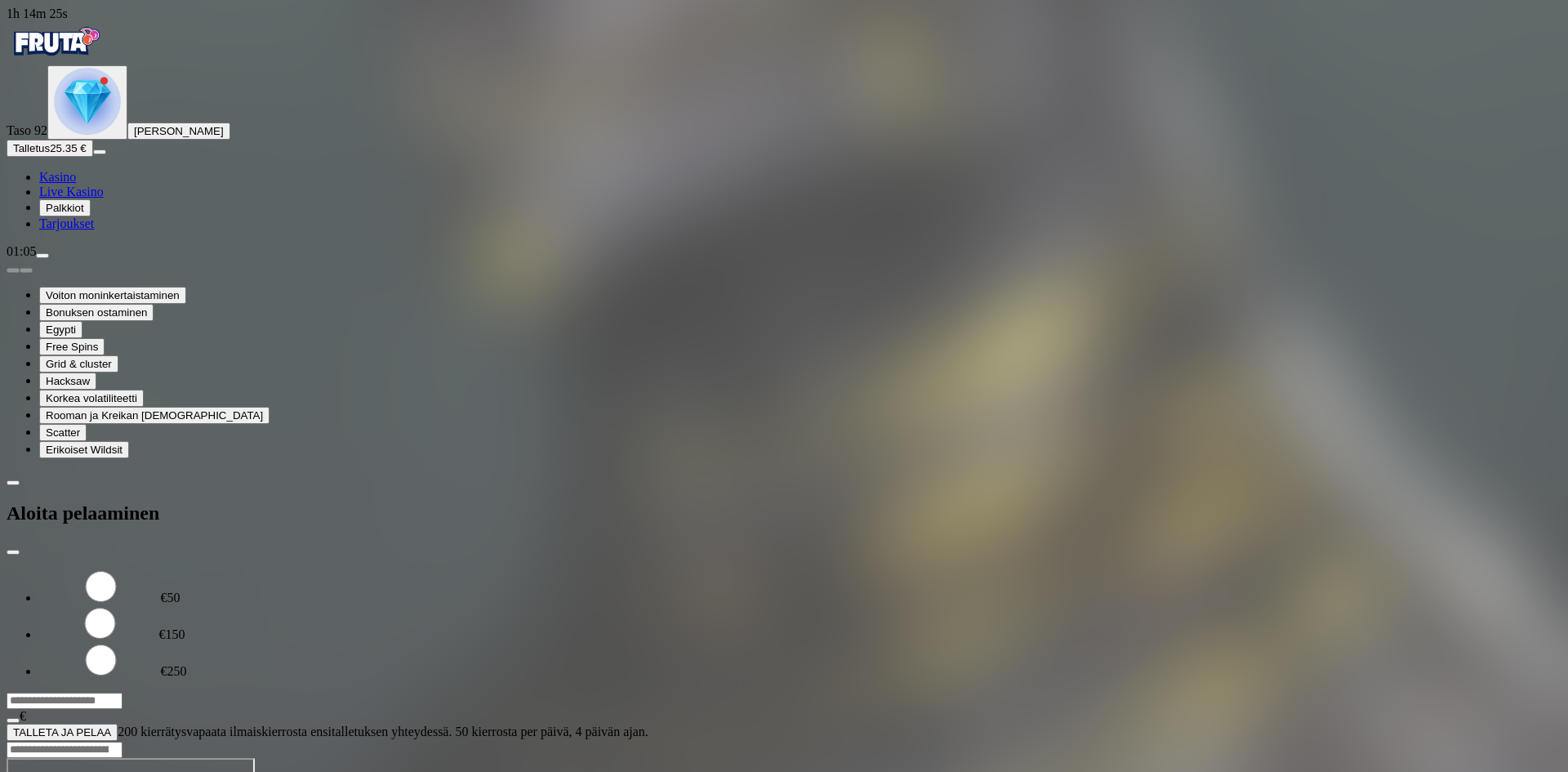
drag, startPoint x: 354, startPoint y: 131, endPoint x: 194, endPoint y: 126, distance: 160.1
click at [123, 693] on input "***" at bounding box center [64, 701] width 116 height 16
type input "**"
click at [111, 727] on span "TALLETA JA PELAA" at bounding box center [62, 733] width 98 height 12
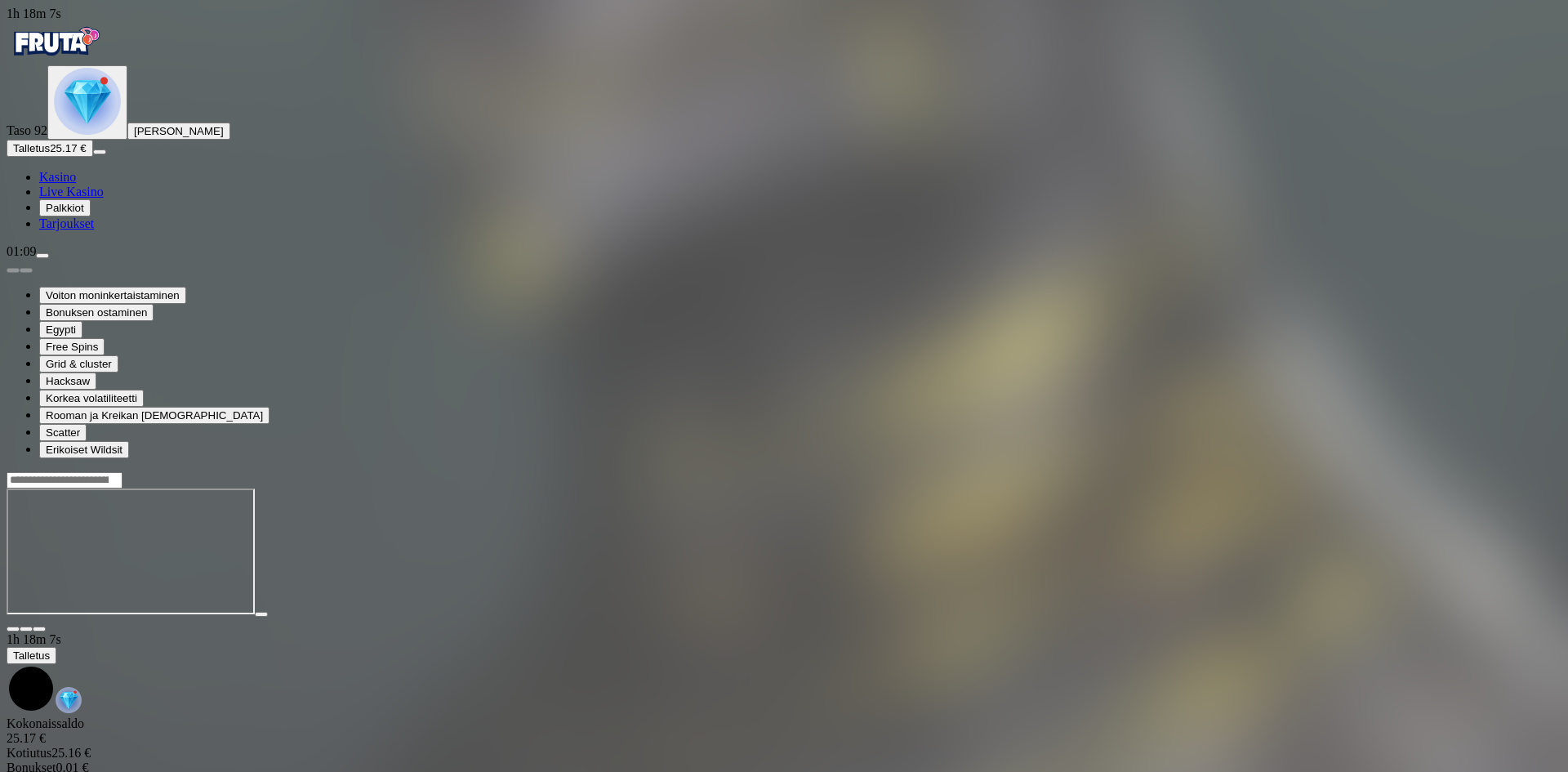
click at [50, 155] on span "Talletus" at bounding box center [31, 148] width 36 height 12
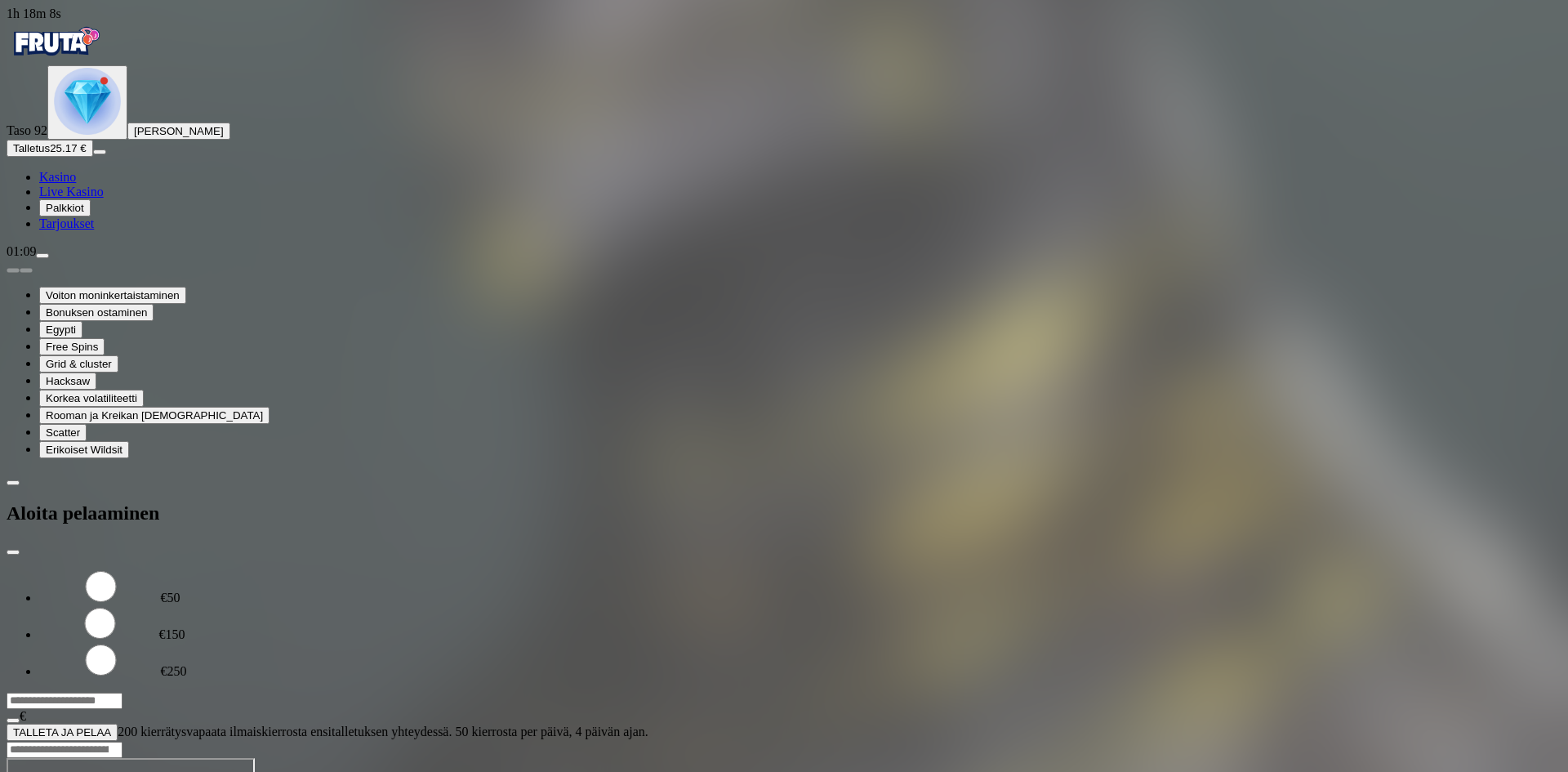
drag, startPoint x: 325, startPoint y: 148, endPoint x: 219, endPoint y: 138, distance: 106.5
click at [123, 693] on input "***" at bounding box center [64, 701] width 116 height 16
type input "*"
type input "**"
drag, startPoint x: 362, startPoint y: 212, endPoint x: 382, endPoint y: 323, distance: 112.8
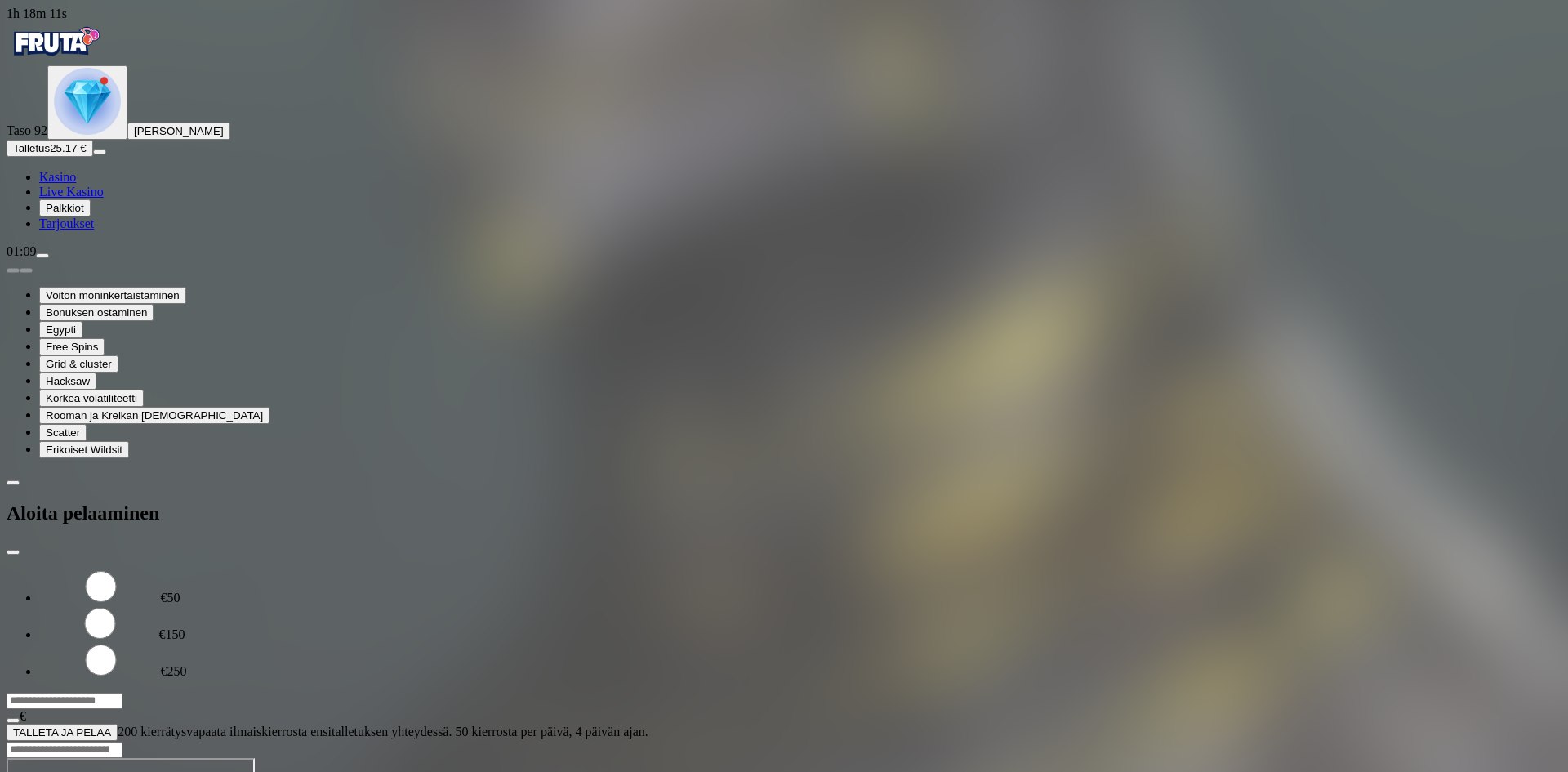
click at [111, 727] on span "TALLETA JA PELAA" at bounding box center [62, 733] width 98 height 12
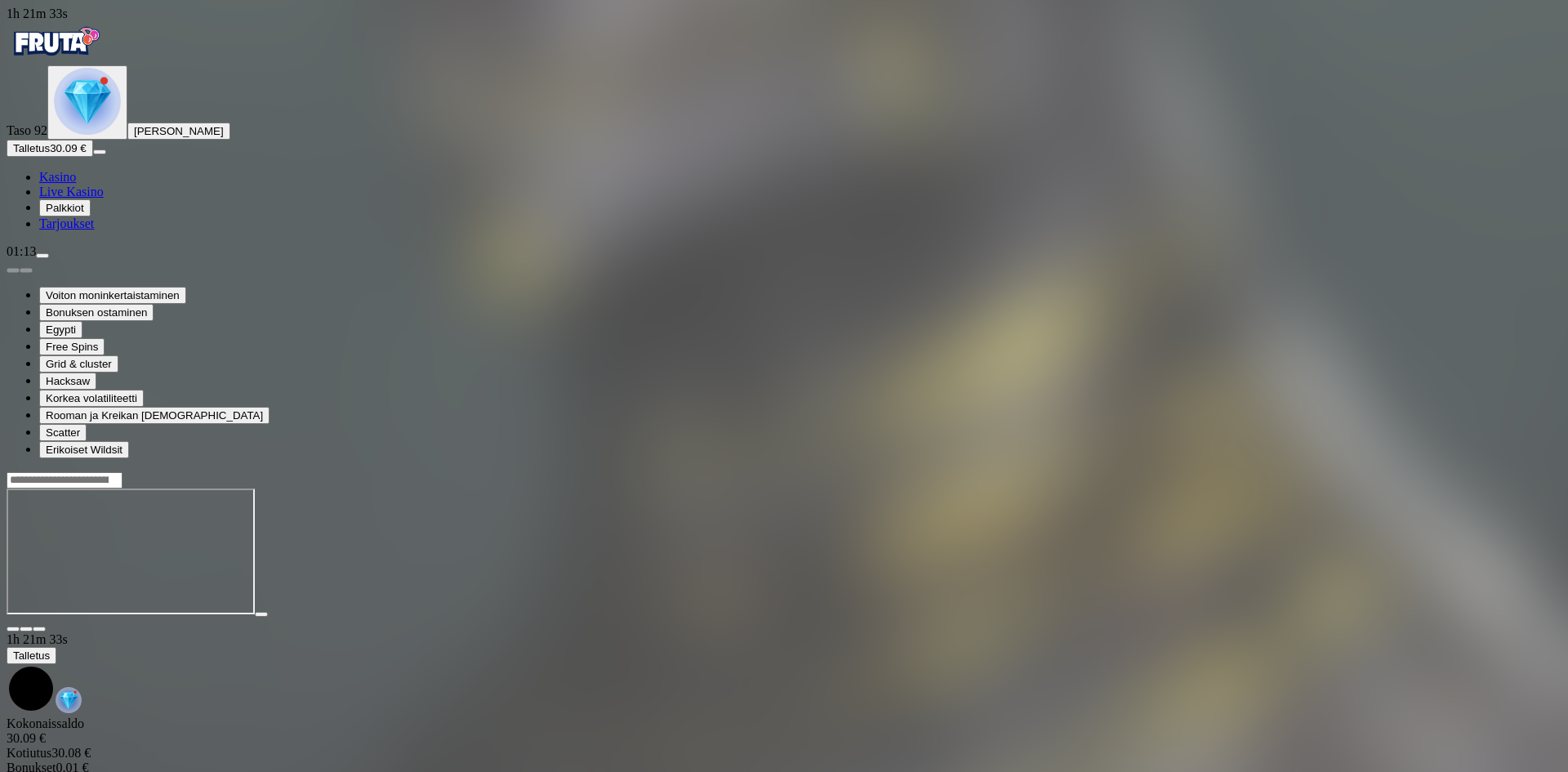
click at [50, 155] on span "Talletus" at bounding box center [31, 148] width 36 height 12
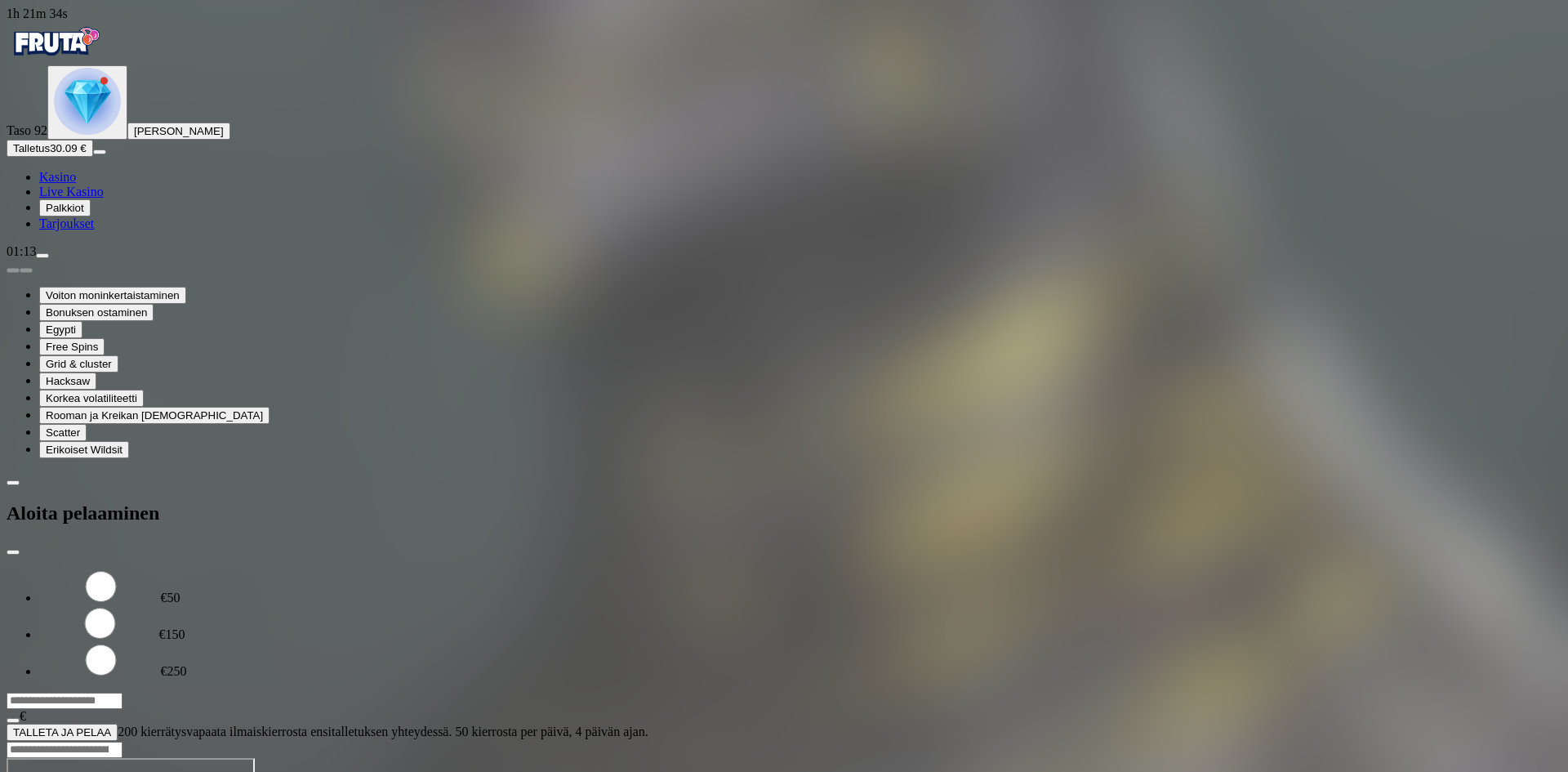
drag, startPoint x: 336, startPoint y: 144, endPoint x: 125, endPoint y: 145, distance: 211.0
click at [125, 145] on div "1h 21m 34s Taso 92 Touko [PERSON_NAME] 30.09 € Kasino Live Kasino Palkkiot Tarj…" at bounding box center [784, 373] width 1556 height 735
type input "**"
click at [385, 569] on form "€50 €150 €250 ** € TALLETA JA PELAA 200 kierrätysvapaata ilmaiskierrosta ensita…" at bounding box center [784, 655] width 1556 height 172
drag, startPoint x: 374, startPoint y: 206, endPoint x: 413, endPoint y: 224, distance: 43.0
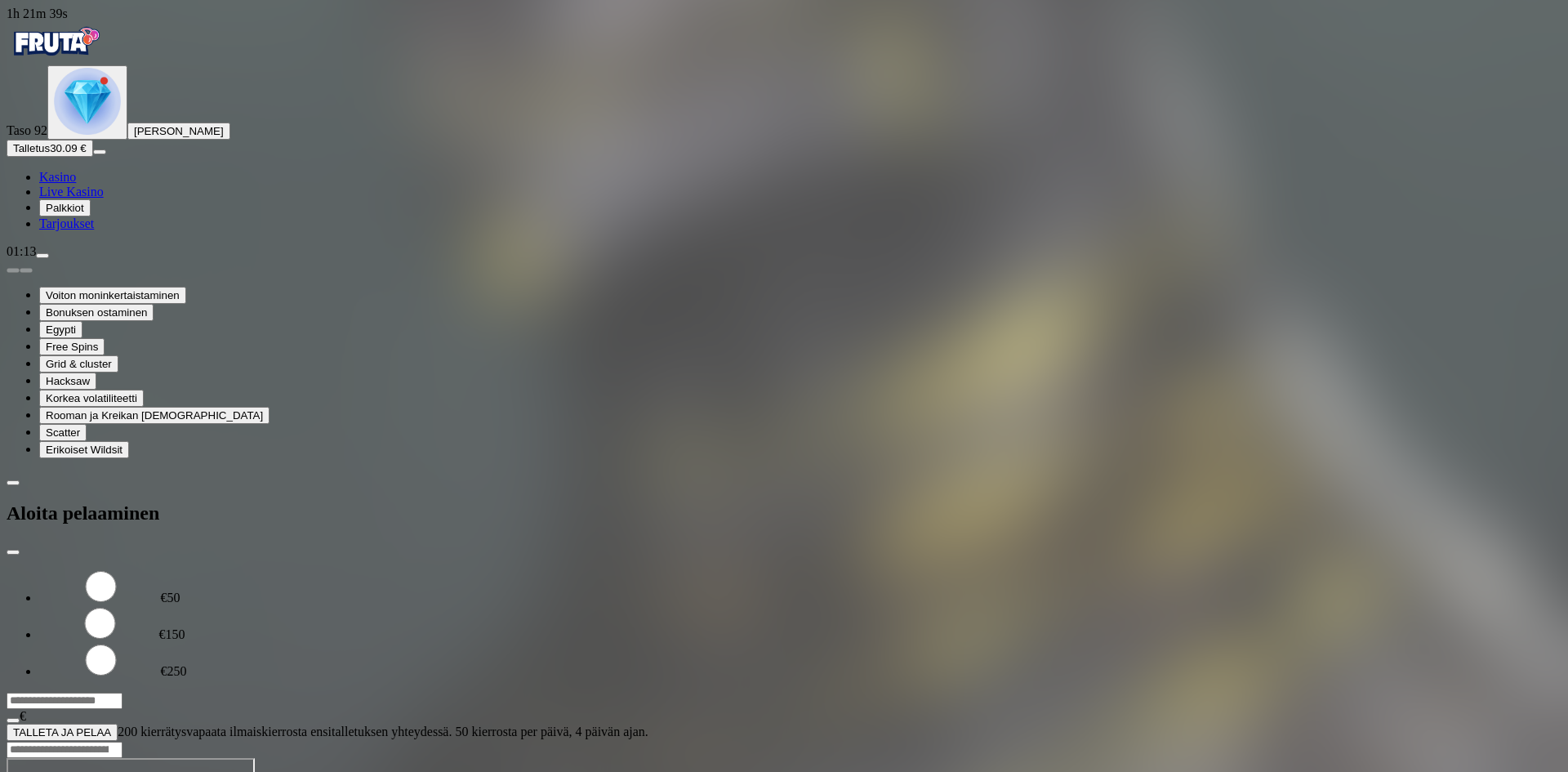
click at [111, 727] on span "TALLETA JA PELAA" at bounding box center [62, 733] width 98 height 12
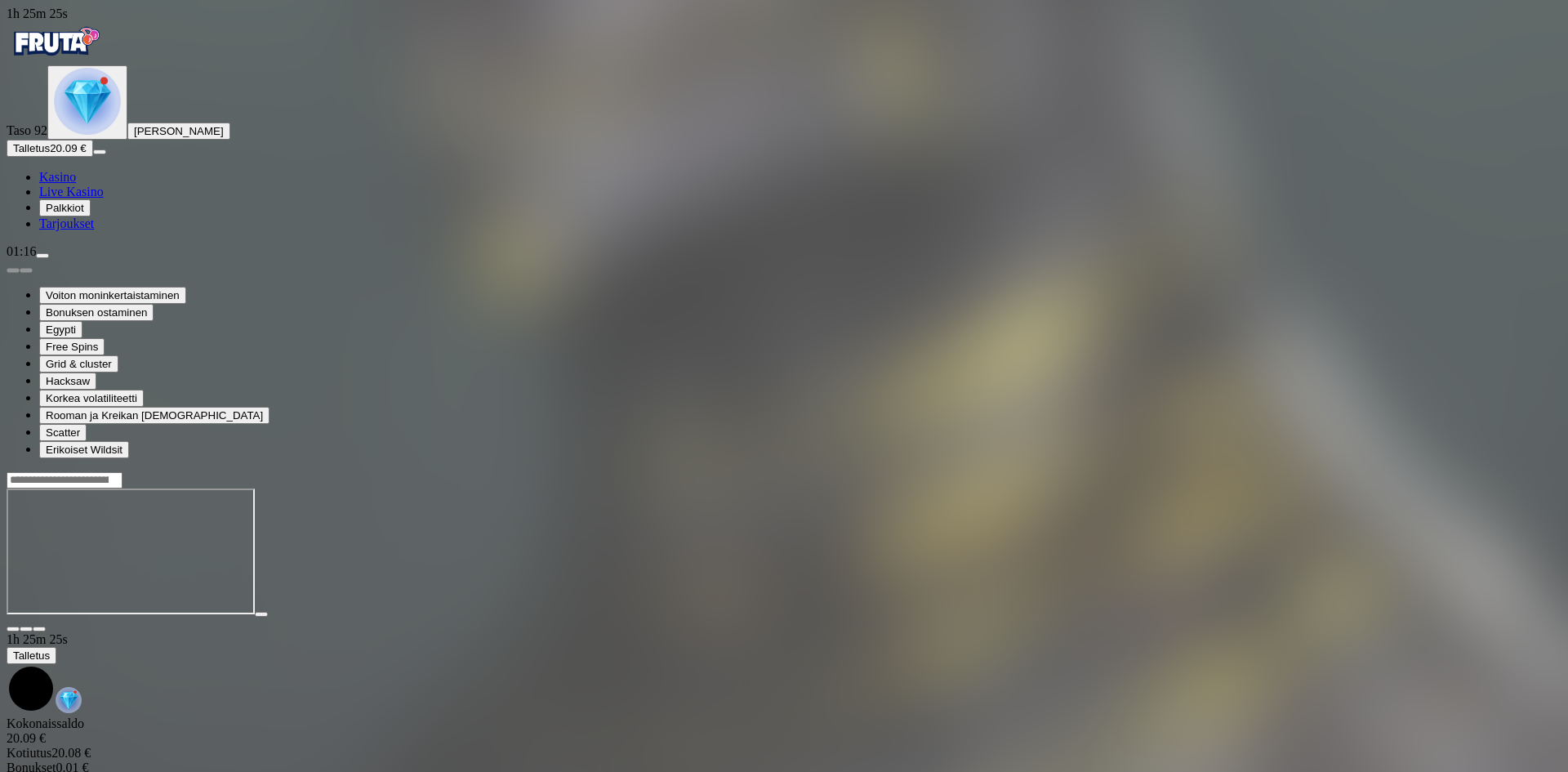
click at [123, 473] on input "Search" at bounding box center [64, 481] width 116 height 16
click at [50, 155] on span "Talletus" at bounding box center [31, 148] width 36 height 12
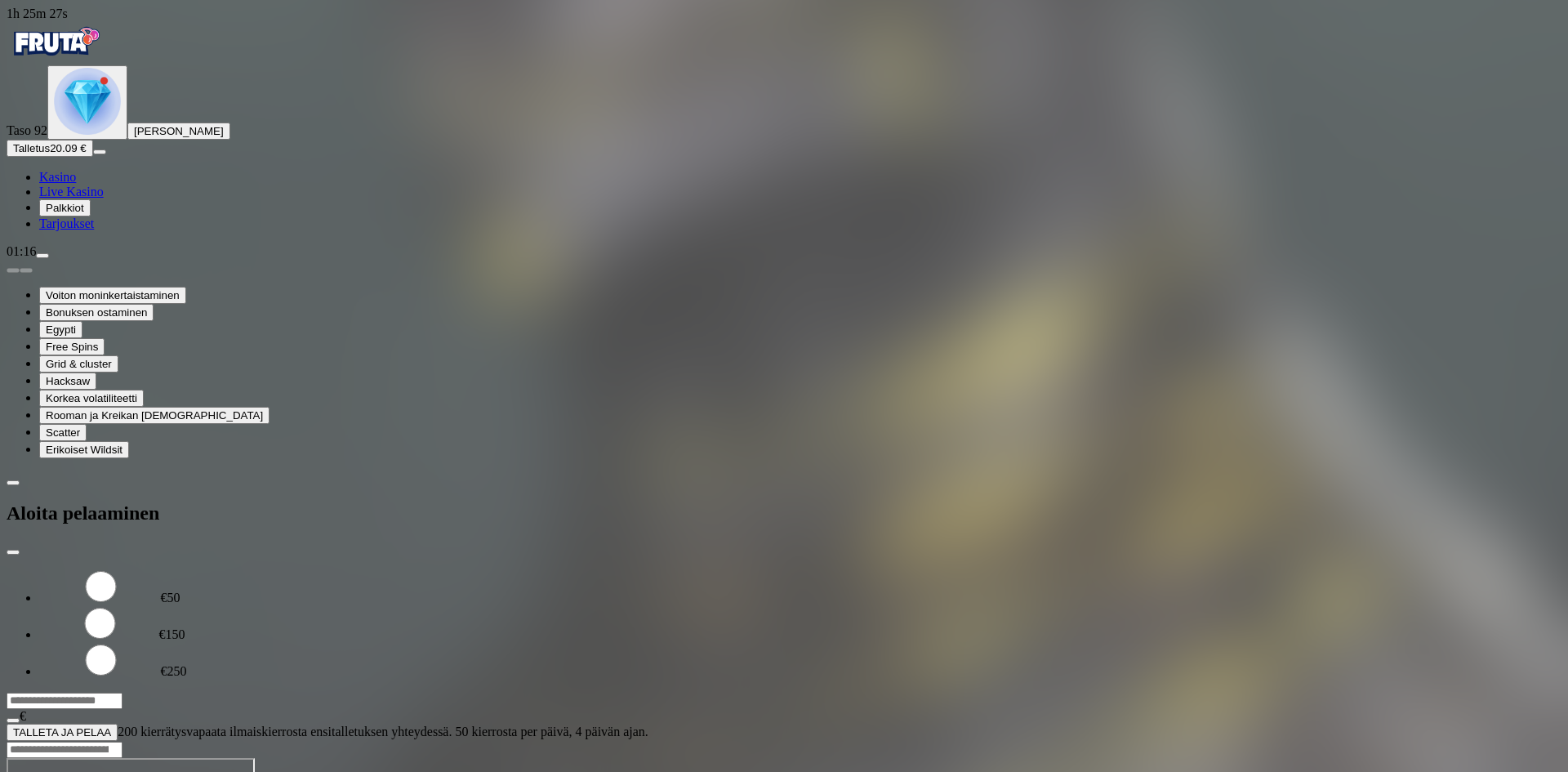
drag, startPoint x: 268, startPoint y: 147, endPoint x: 193, endPoint y: 142, distance: 75.2
click at [123, 693] on input "***" at bounding box center [64, 701] width 116 height 16
type input "**"
drag, startPoint x: 432, startPoint y: 208, endPoint x: 430, endPoint y: 220, distance: 12.2
click at [111, 727] on span "TALLETA JA PELAA" at bounding box center [62, 733] width 98 height 12
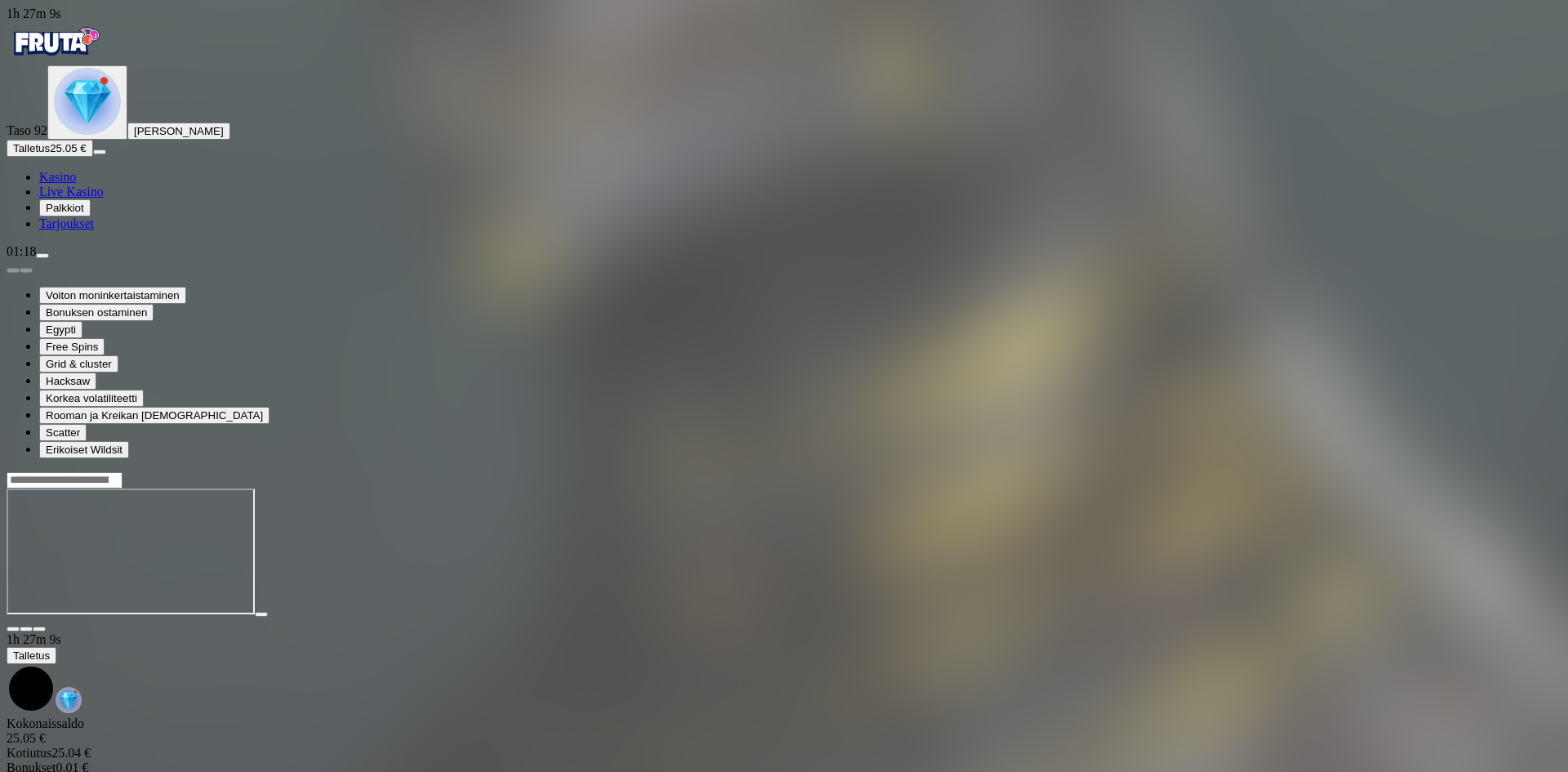
click at [60, 231] on div "Taso 92 [PERSON_NAME] 25.05 € Kasino Live Kasino Palkkiot Tarjoukset" at bounding box center [784, 148] width 1556 height 166
click at [76, 231] on div "Taso 92 [PERSON_NAME] 25.05 € Kasino Live Kasino Palkkiot Tarjoukset" at bounding box center [784, 148] width 1556 height 166
click at [50, 155] on span "Talletus" at bounding box center [31, 148] width 36 height 12
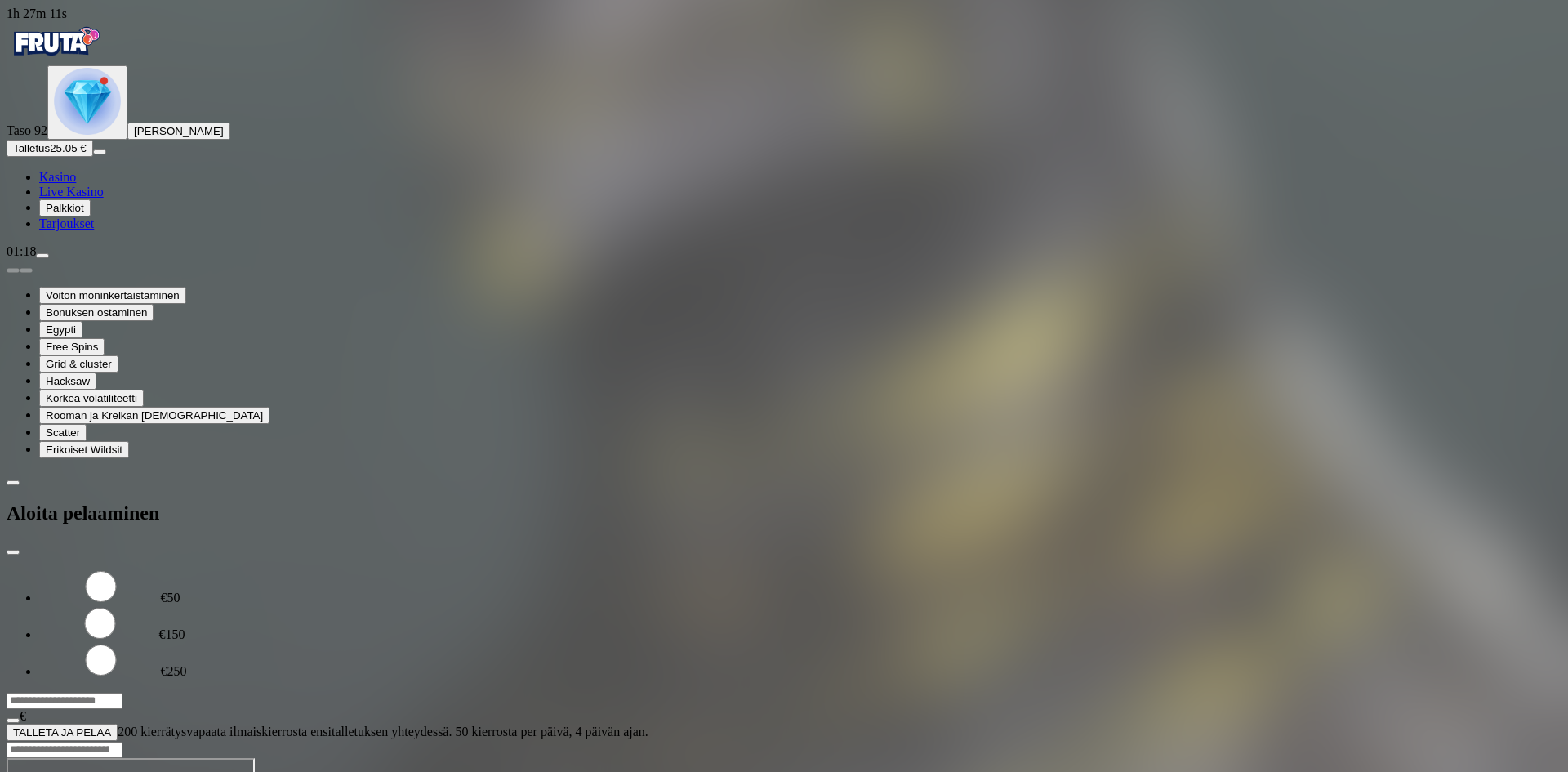
drag, startPoint x: 347, startPoint y: 145, endPoint x: 163, endPoint y: 138, distance: 184.1
click at [170, 146] on div "1h 27m 11s Taso 92 [PERSON_NAME] 25.05 € Kasino Live Kasino Palkkiot Tarjoukset…" at bounding box center [784, 373] width 1556 height 735
type input "**"
click at [111, 727] on span "TALLETA JA PELAA" at bounding box center [62, 733] width 98 height 12
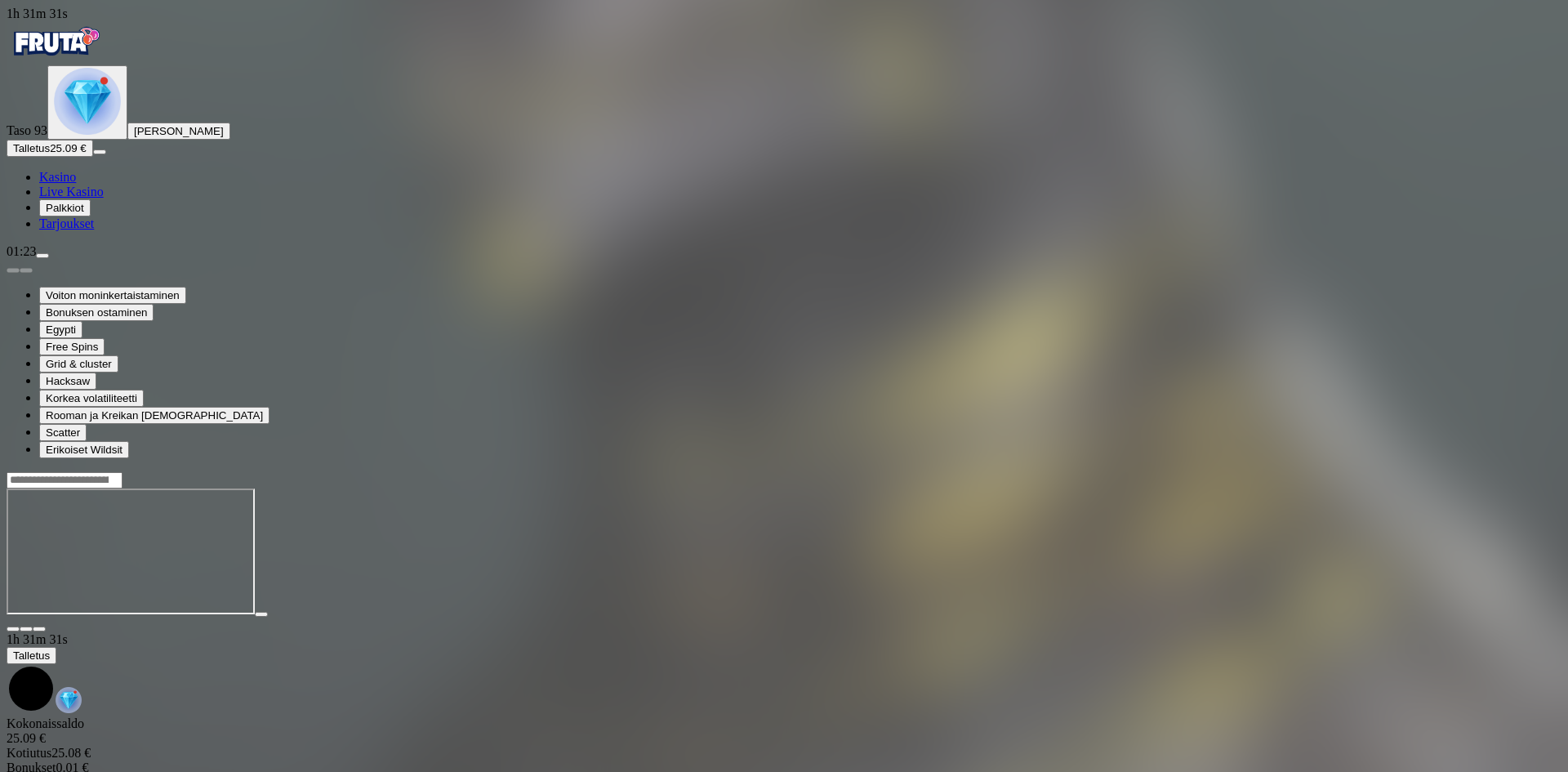
click at [82, 135] on img "Primary" at bounding box center [87, 100] width 67 height 67
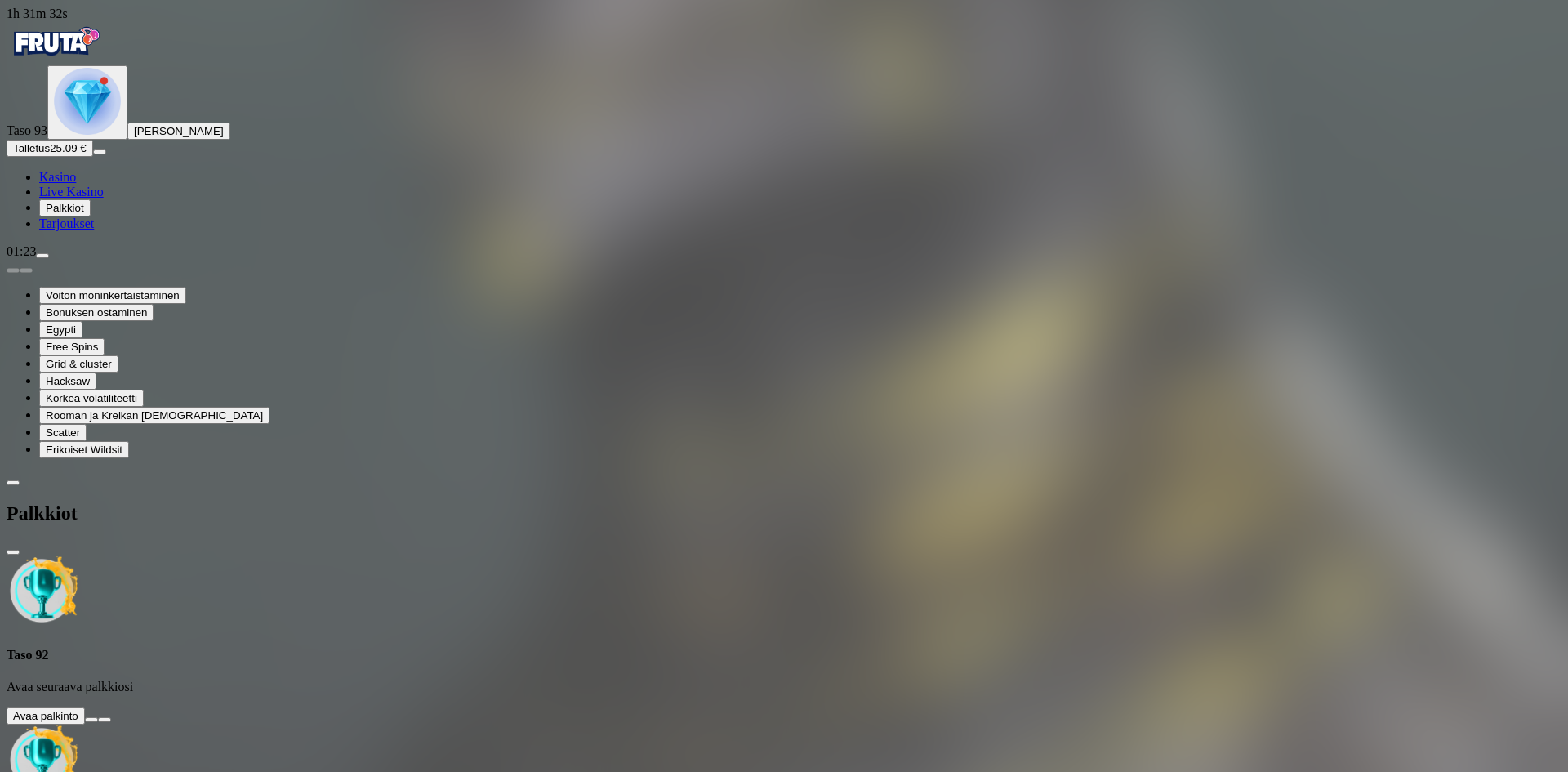
click at [98, 718] on button at bounding box center [91, 720] width 13 height 5
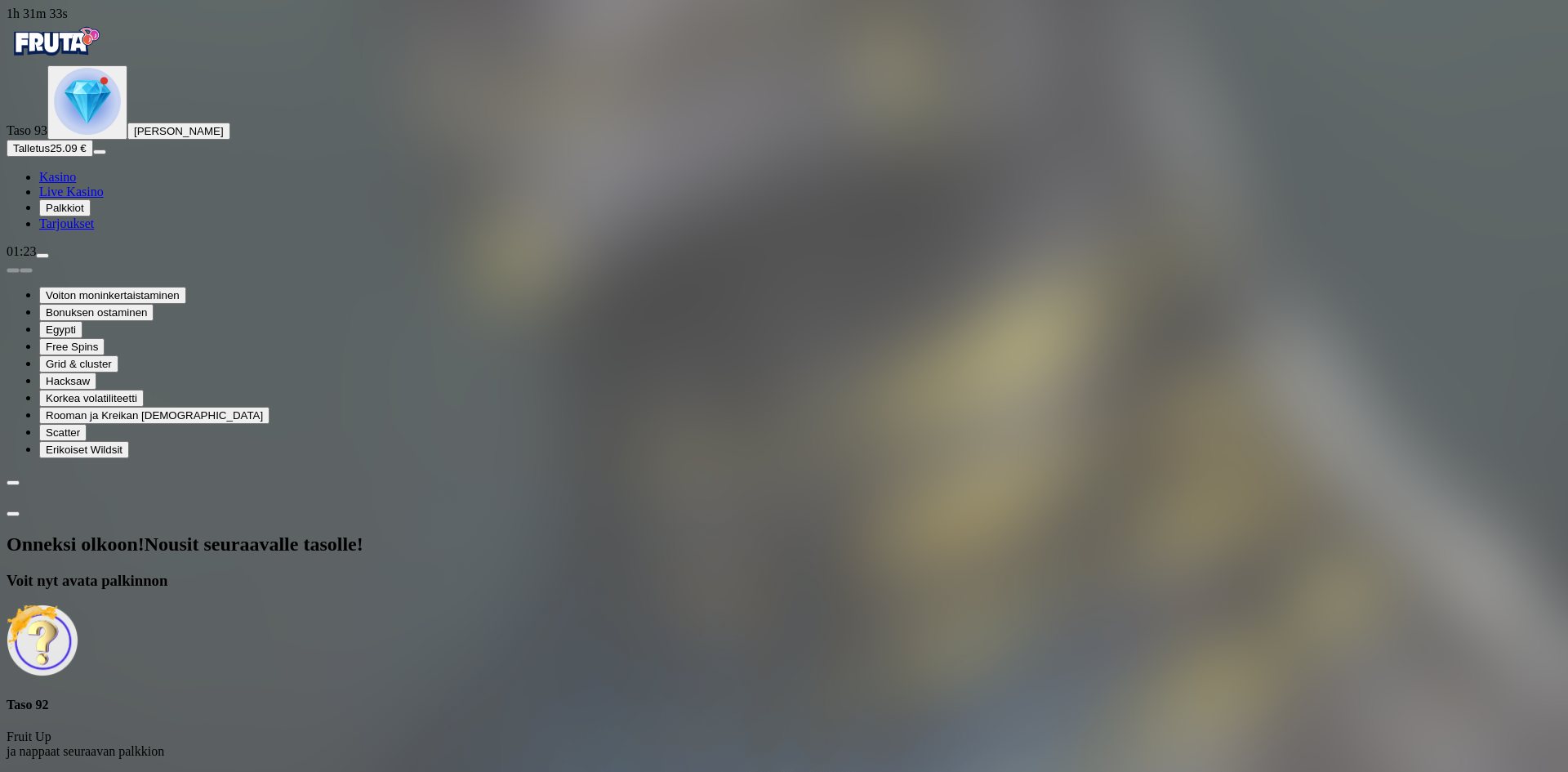
click at [78, 771] on span "Avaa palkinto" at bounding box center [46, 781] width 66 height 12
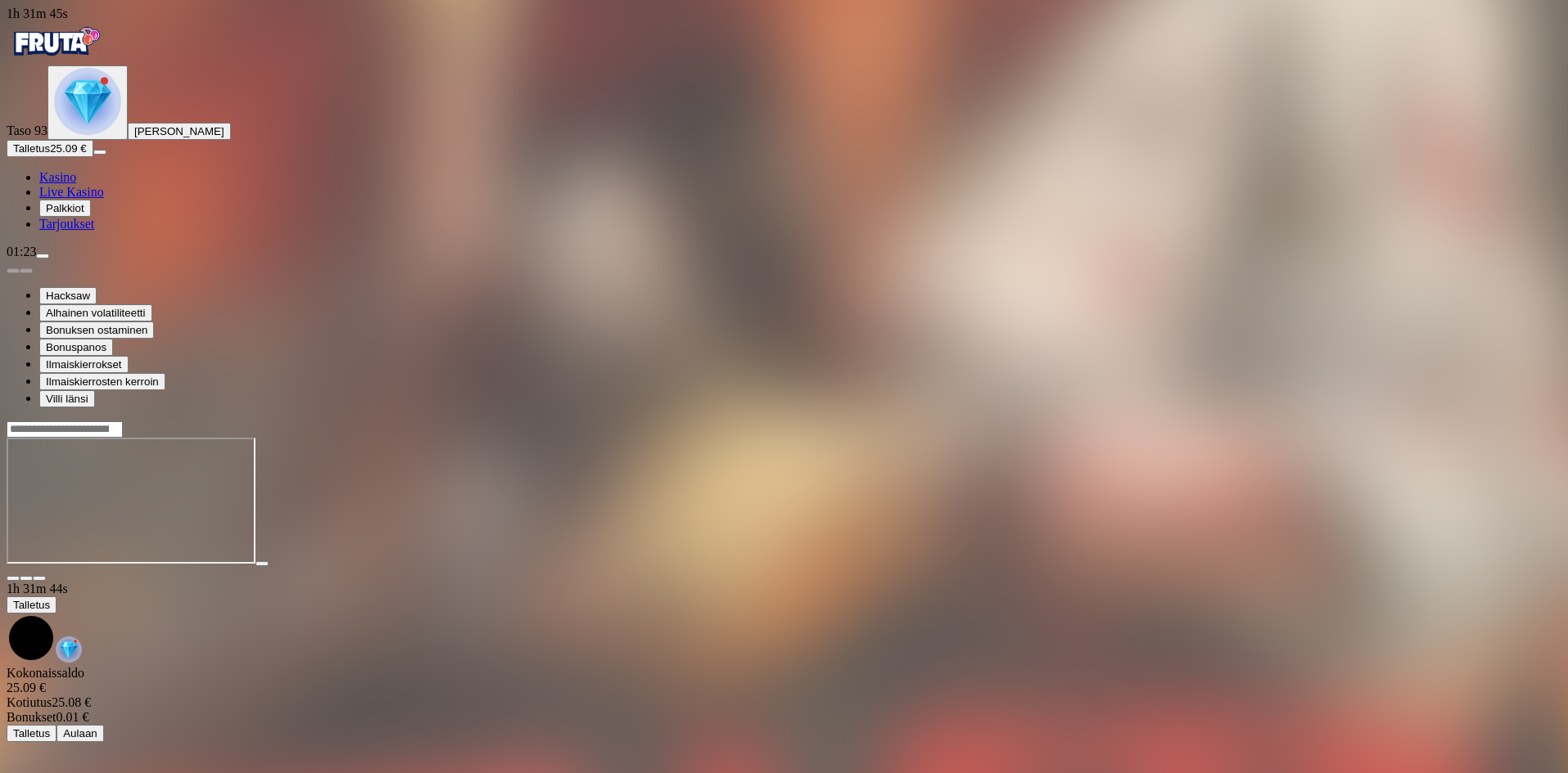
click at [85, 135] on img "Primary" at bounding box center [87, 101] width 67 height 67
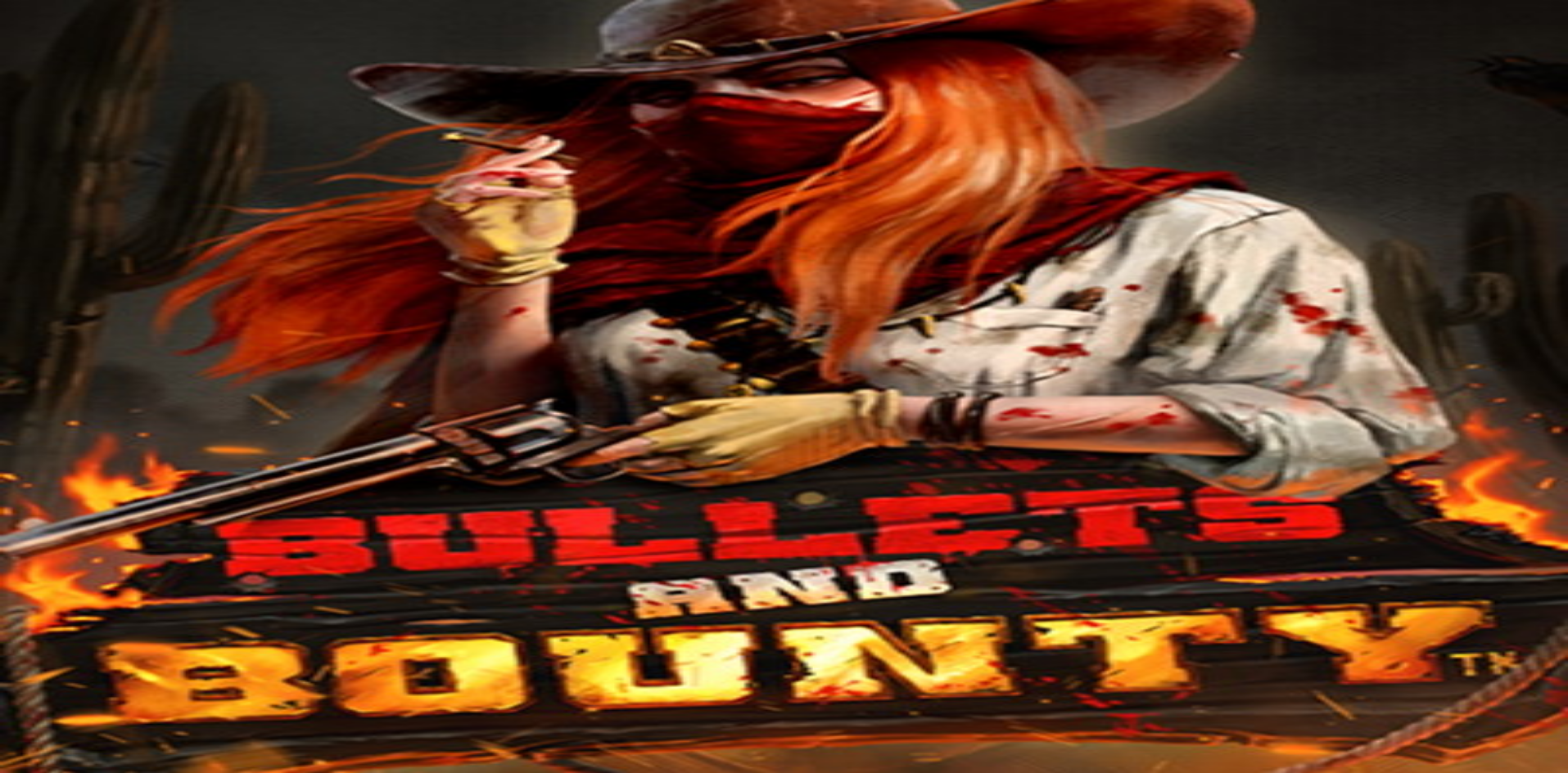
click at [91, 135] on img "Primary" at bounding box center [87, 101] width 67 height 67
click at [98, 667] on button at bounding box center [92, 670] width 13 height 5
click at [78, 724] on span "Avaa palkinto" at bounding box center [46, 730] width 66 height 12
